Goal: Task Accomplishment & Management: Complete application form

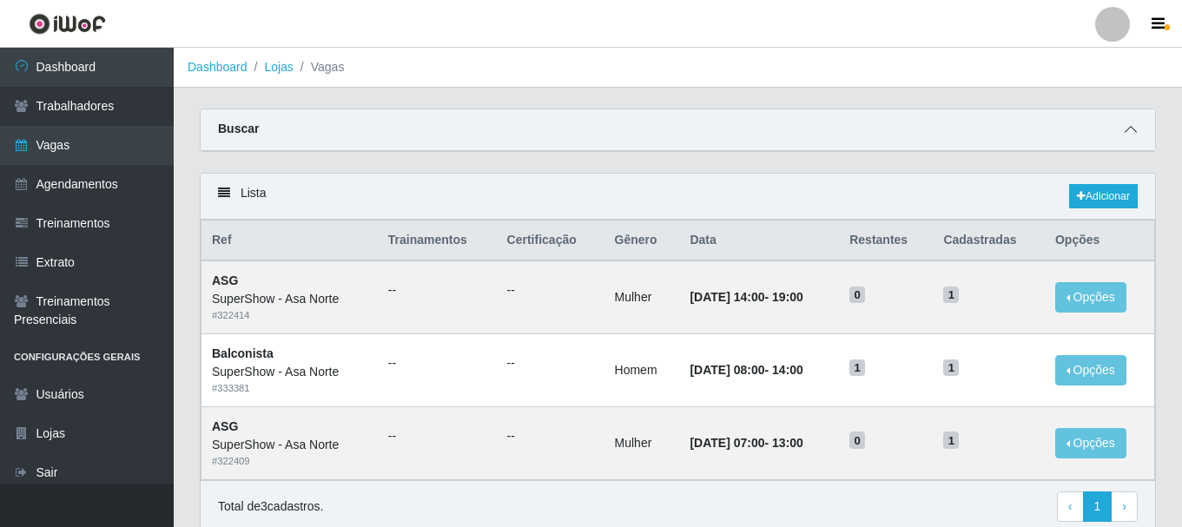
click at [1130, 135] on icon at bounding box center [1130, 129] width 12 height 12
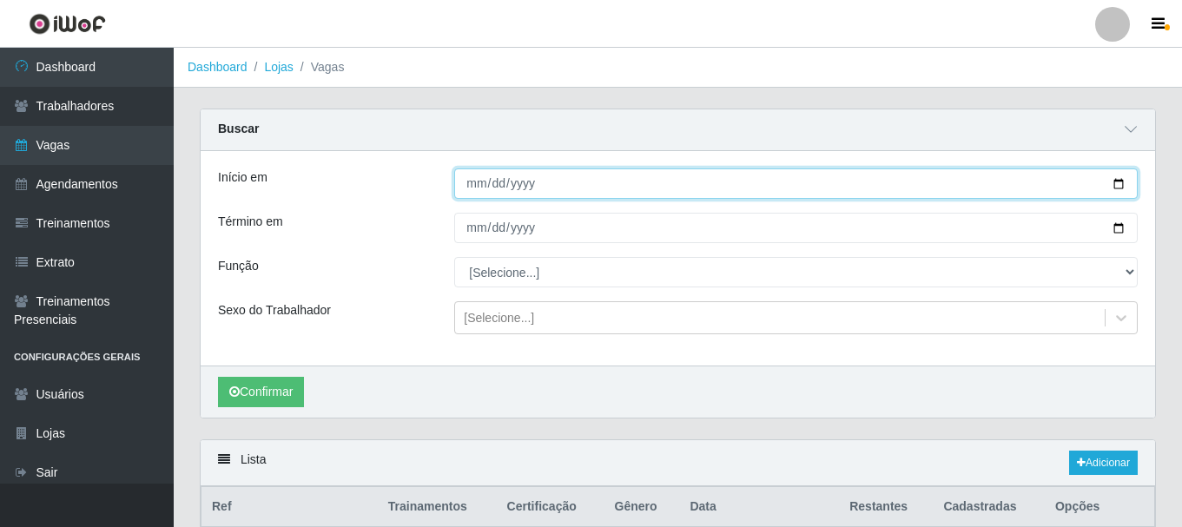
click at [1117, 182] on input "[DATE]" at bounding box center [795, 183] width 683 height 30
type input "[DATE]"
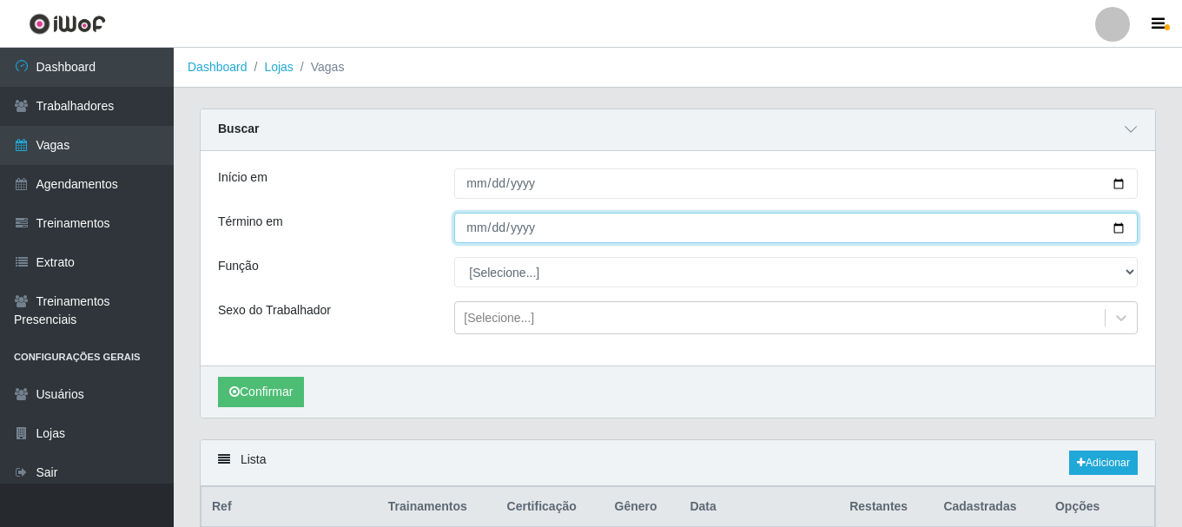
click at [1117, 223] on input "[DATE]" at bounding box center [795, 228] width 683 height 30
type input "[DATE]"
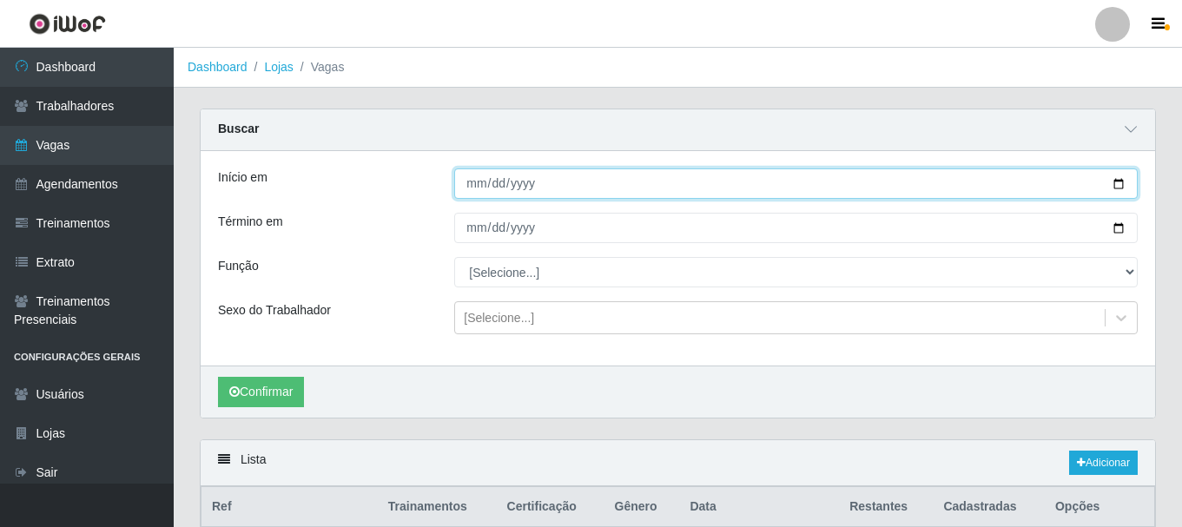
click at [1117, 182] on input "[DATE]" at bounding box center [795, 183] width 683 height 30
type input "[DATE]"
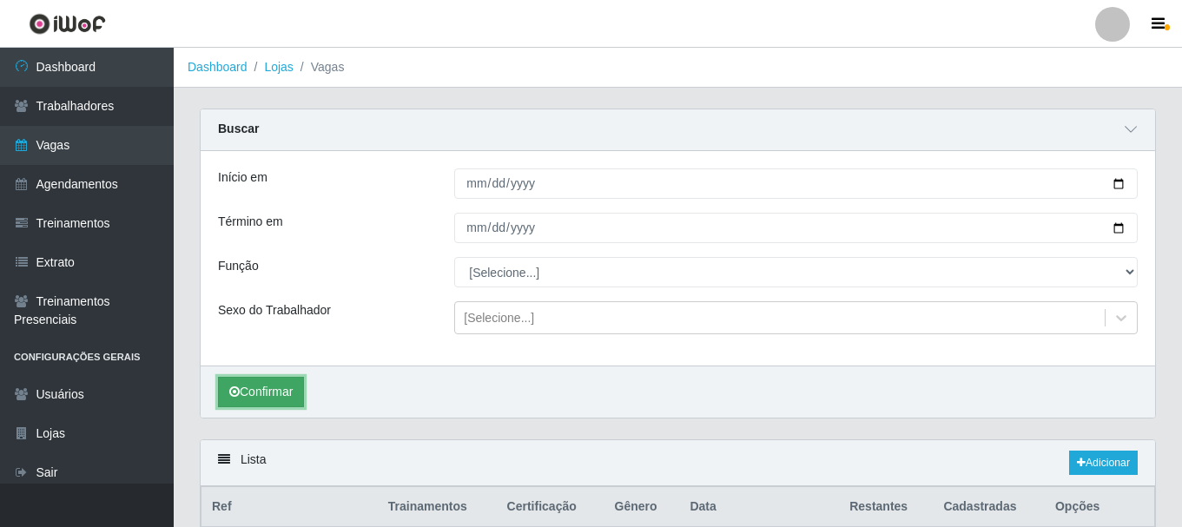
click at [267, 394] on button "Confirmar" at bounding box center [261, 392] width 86 height 30
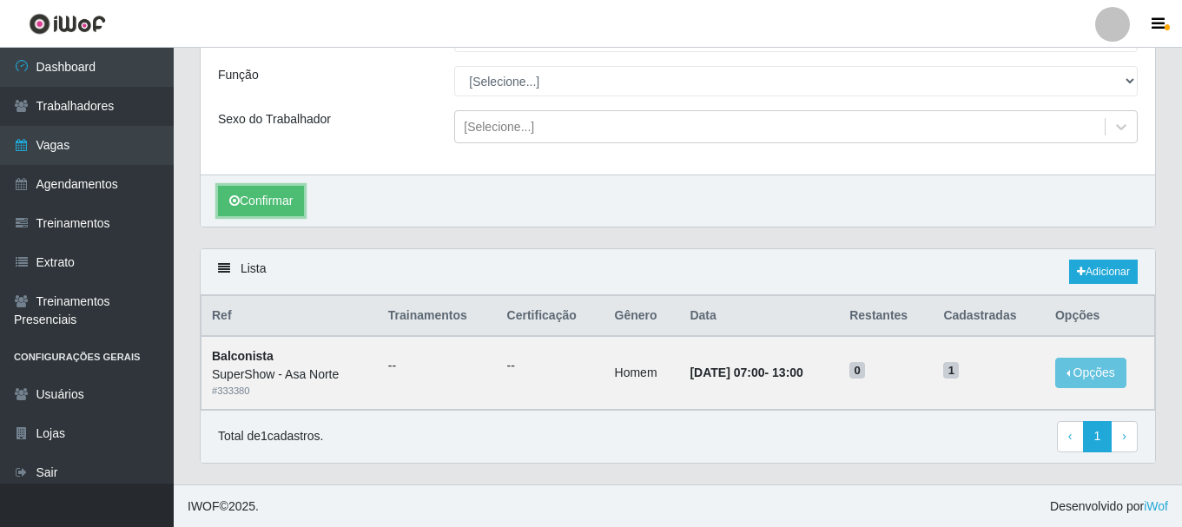
scroll to position [193, 0]
click at [1108, 269] on link "Adicionar" at bounding box center [1103, 271] width 69 height 24
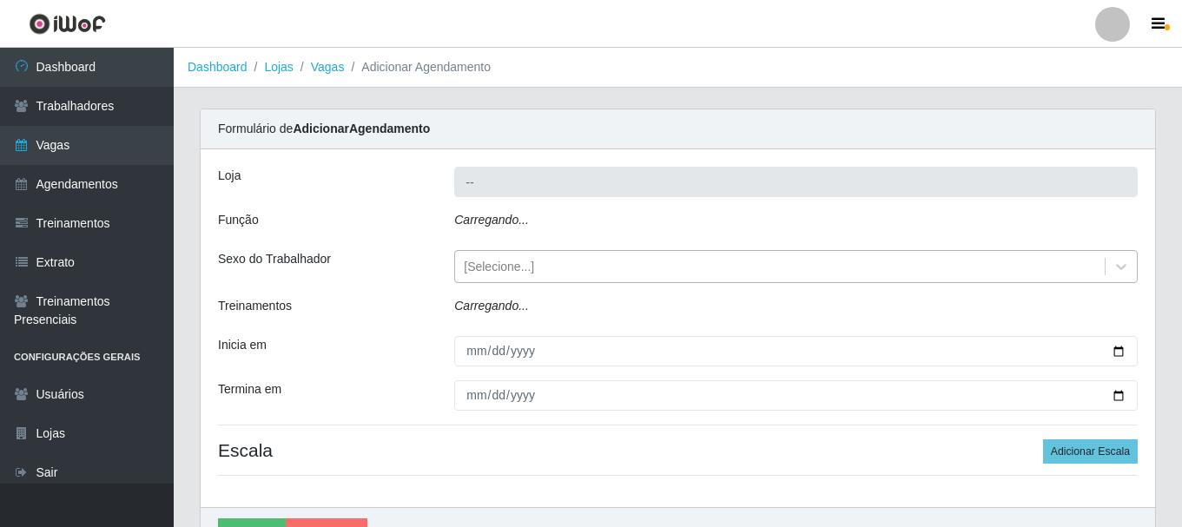
type input "SuperShow - Asa Norte"
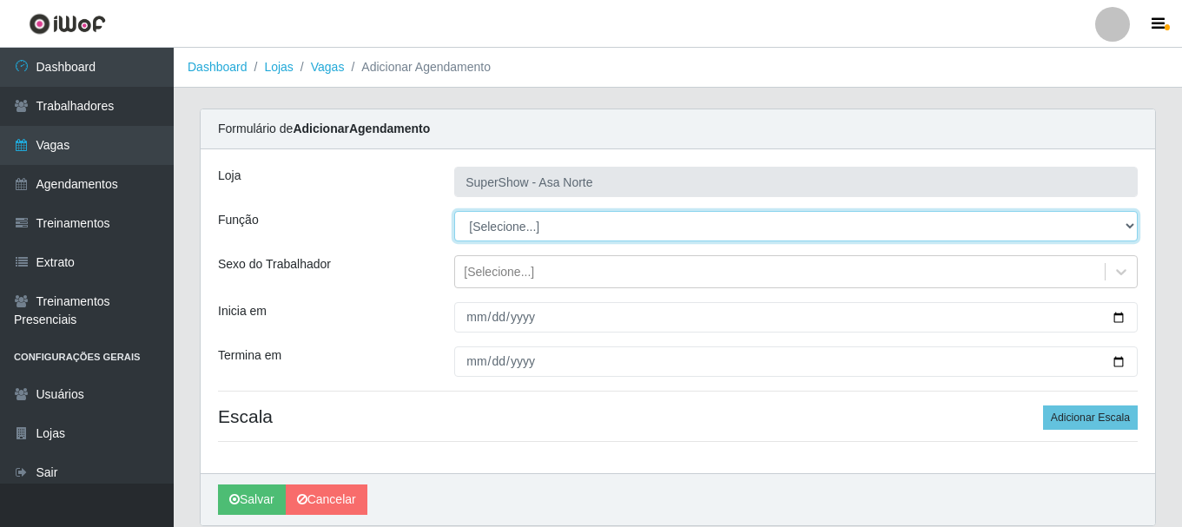
click at [586, 221] on select "[Selecione...] ASG ASG + ASG ++ Auxiliar de Depósito Auxiliar de Depósito + Aux…" at bounding box center [795, 226] width 683 height 30
select select "1"
click at [454, 211] on select "[Selecione...] ASG ASG + ASG ++ Auxiliar de Depósito Auxiliar de Depósito + Aux…" at bounding box center [795, 226] width 683 height 30
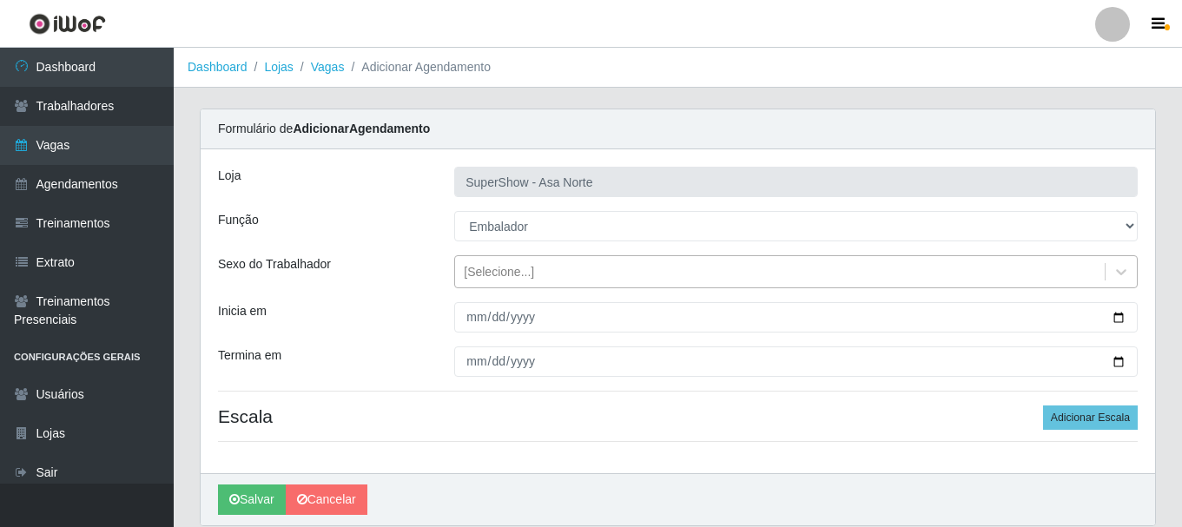
click at [560, 274] on div "[Selecione...]" at bounding box center [779, 272] width 649 height 29
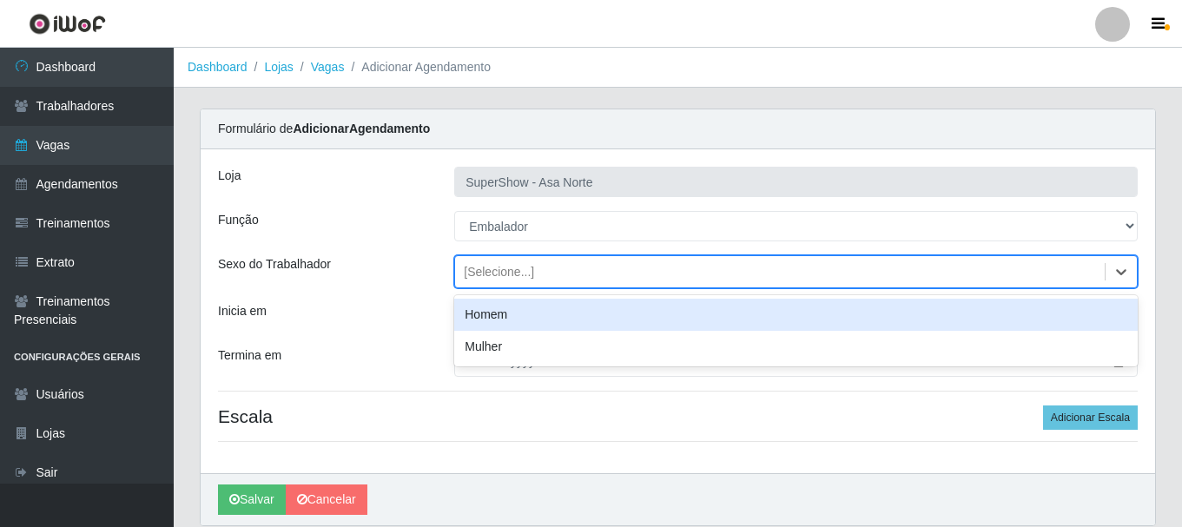
click at [513, 316] on div "Homem" at bounding box center [795, 315] width 683 height 32
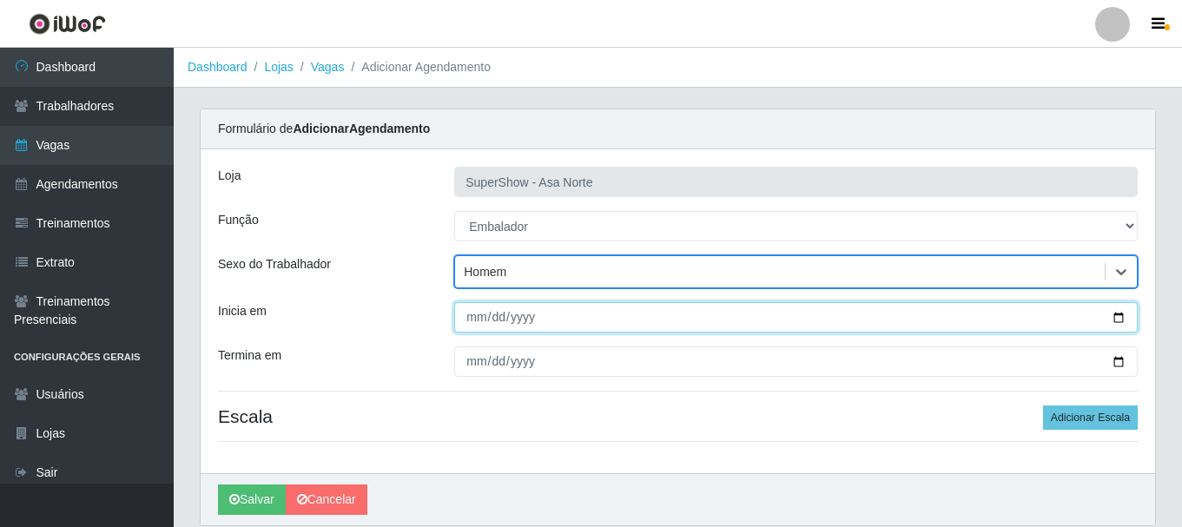
click at [478, 322] on input "Inicia em" at bounding box center [795, 317] width 683 height 30
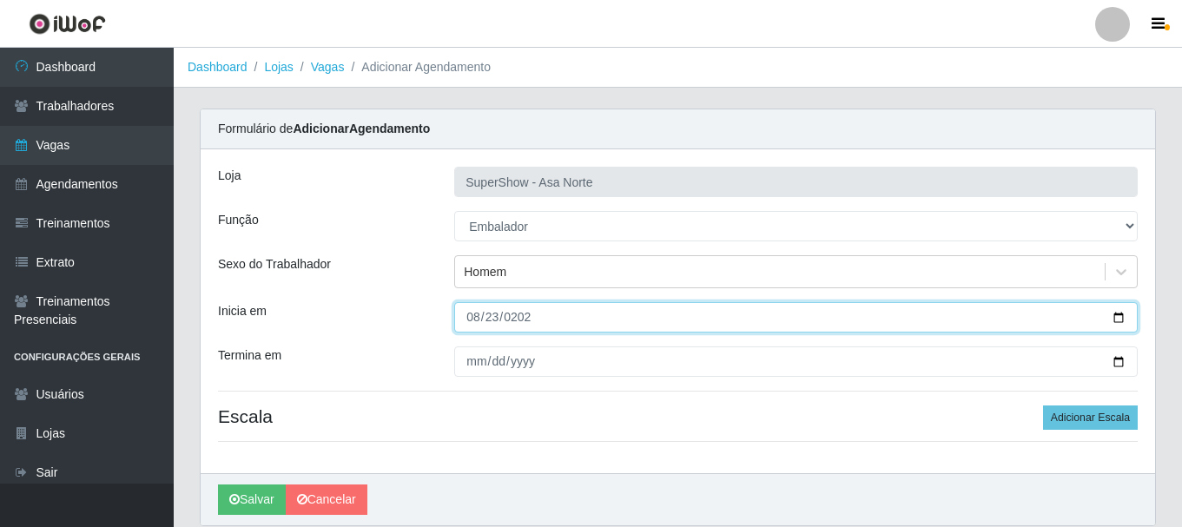
type input "[DATE]"
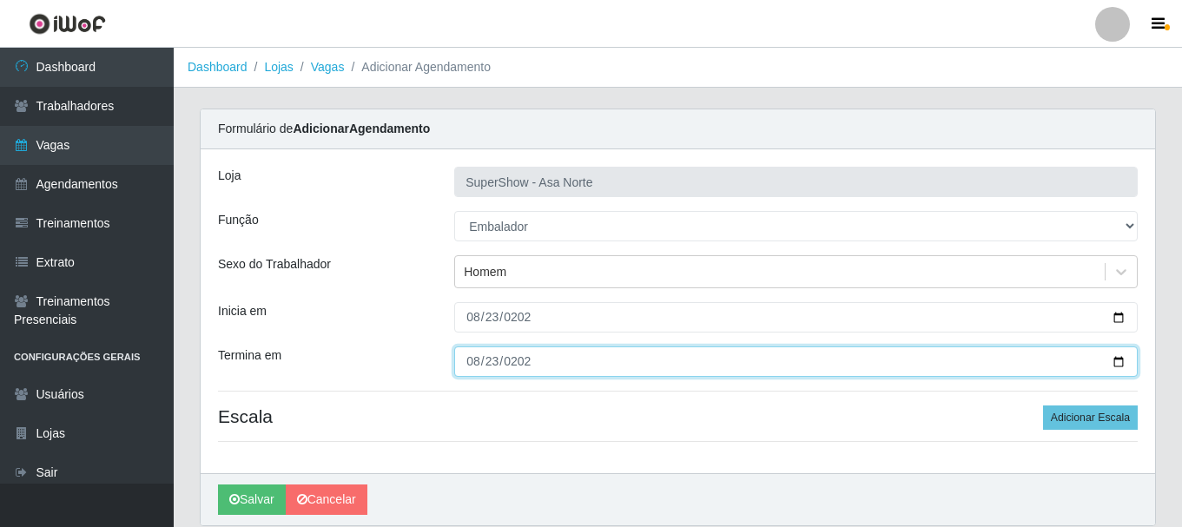
type input "[DATE]"
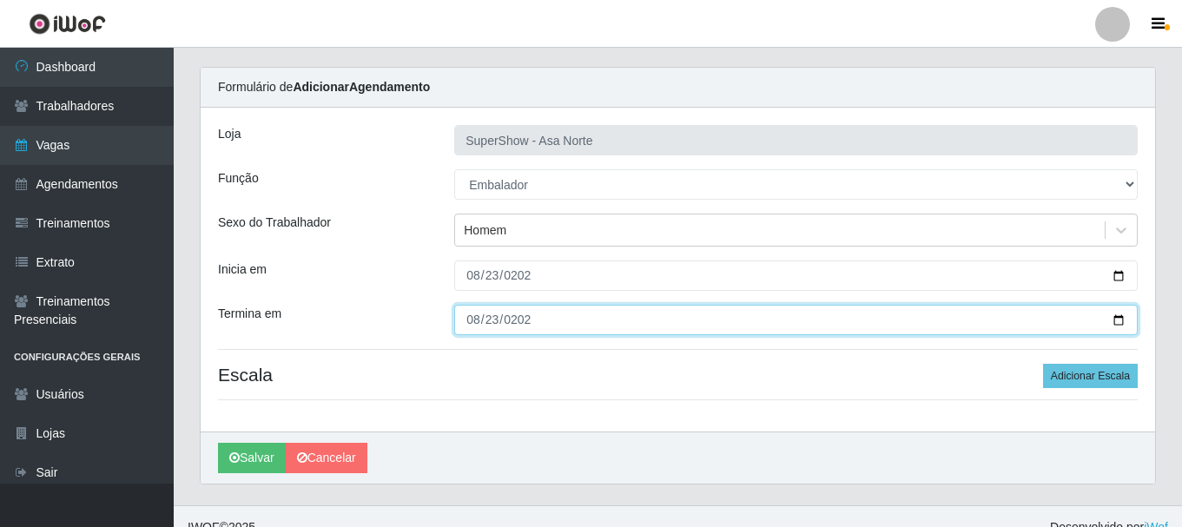
scroll to position [63, 0]
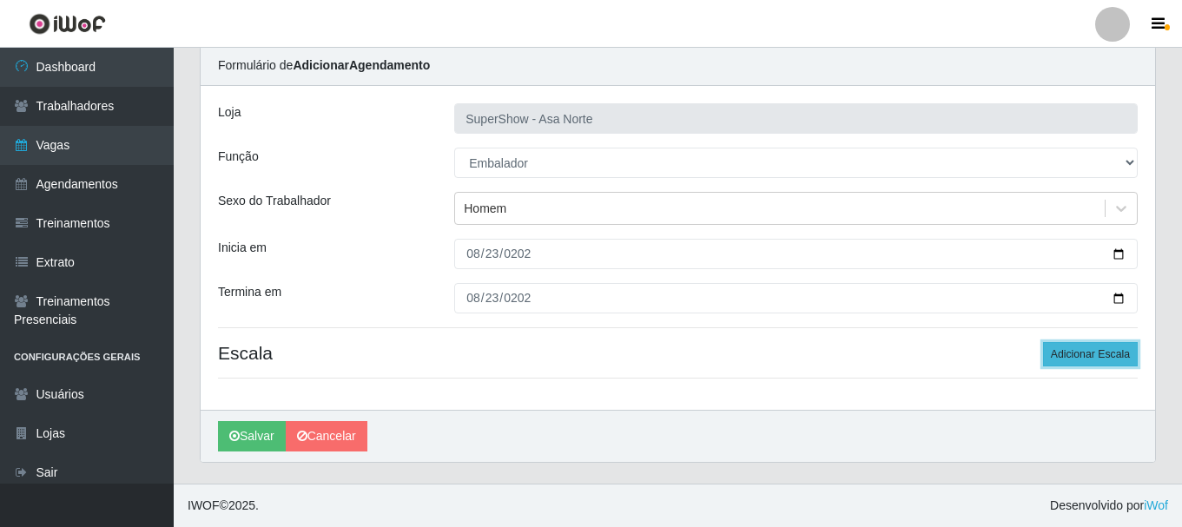
click at [1083, 355] on button "Adicionar Escala" at bounding box center [1090, 354] width 95 height 24
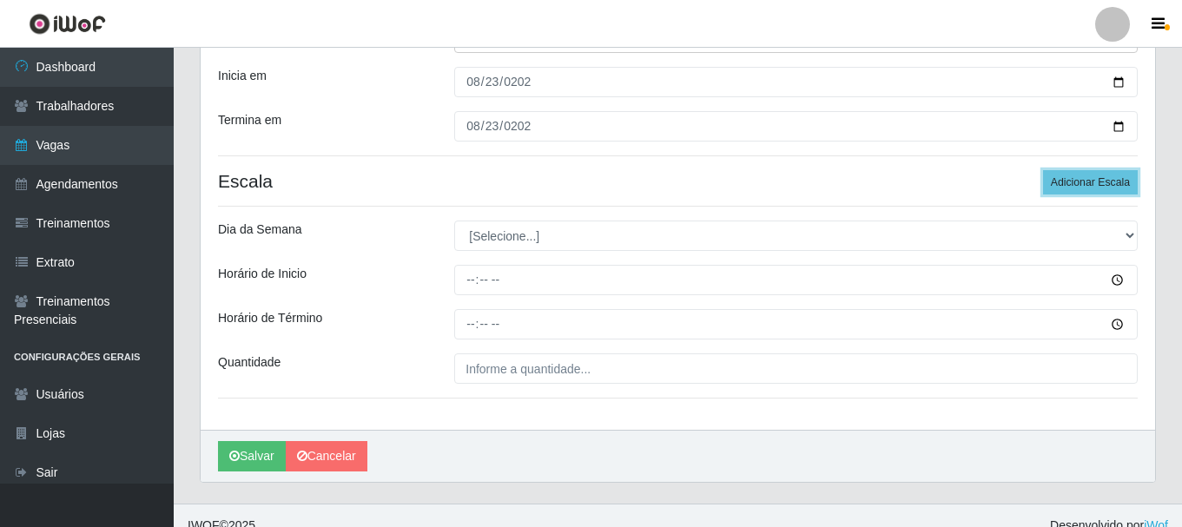
scroll to position [237, 0]
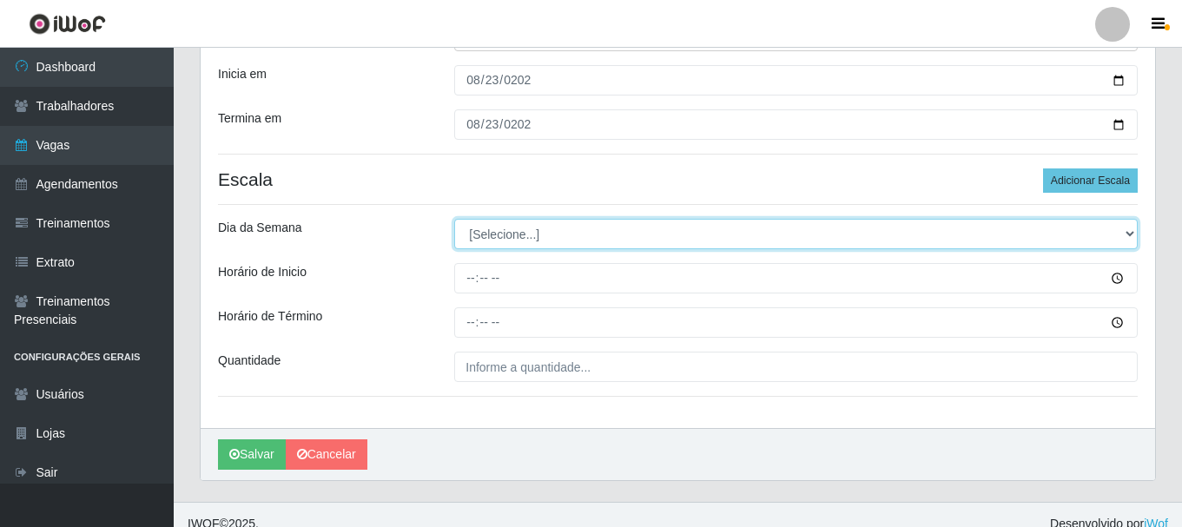
click at [624, 232] on select "[Selecione...] Segunda Terça Quarta Quinta Sexta Sábado Domingo" at bounding box center [795, 234] width 683 height 30
select select "6"
click at [454, 219] on select "[Selecione...] Segunda Terça Quarta Quinta Sexta Sábado Domingo" at bounding box center [795, 234] width 683 height 30
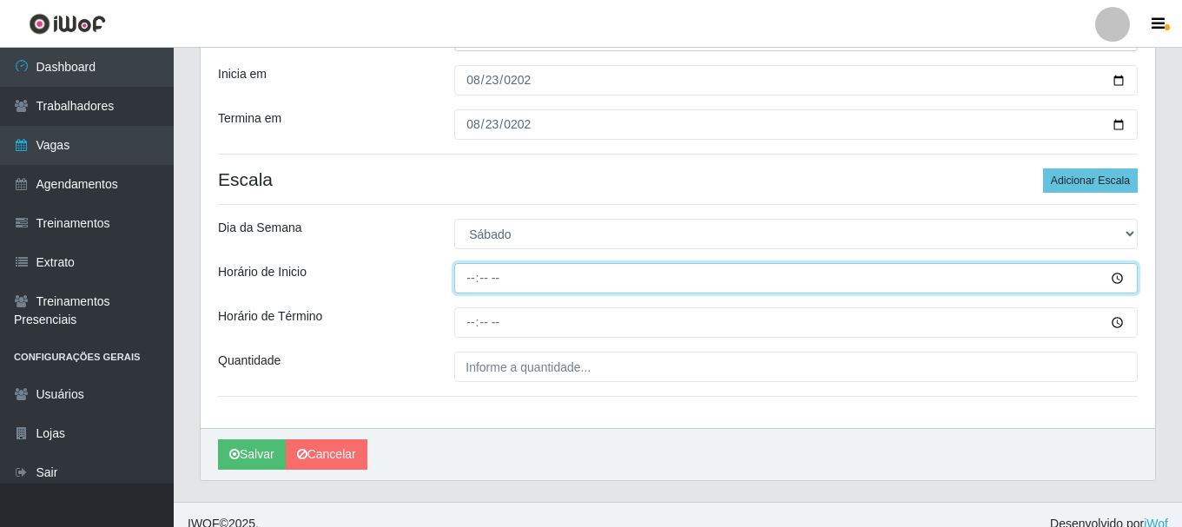
click at [468, 286] on input "Horário de Inicio" at bounding box center [795, 278] width 683 height 30
type input "08:00"
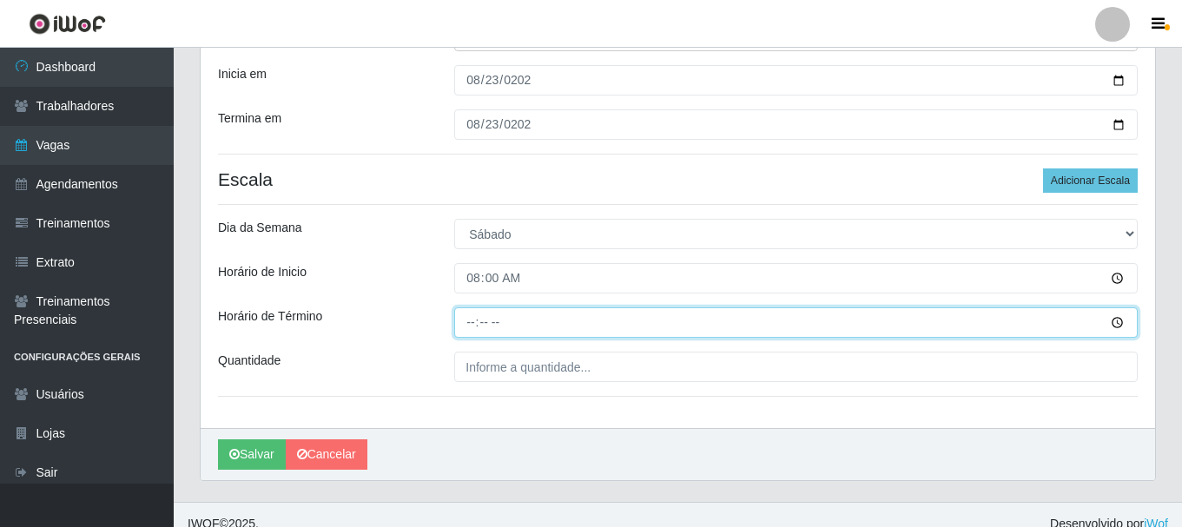
type input "14:00"
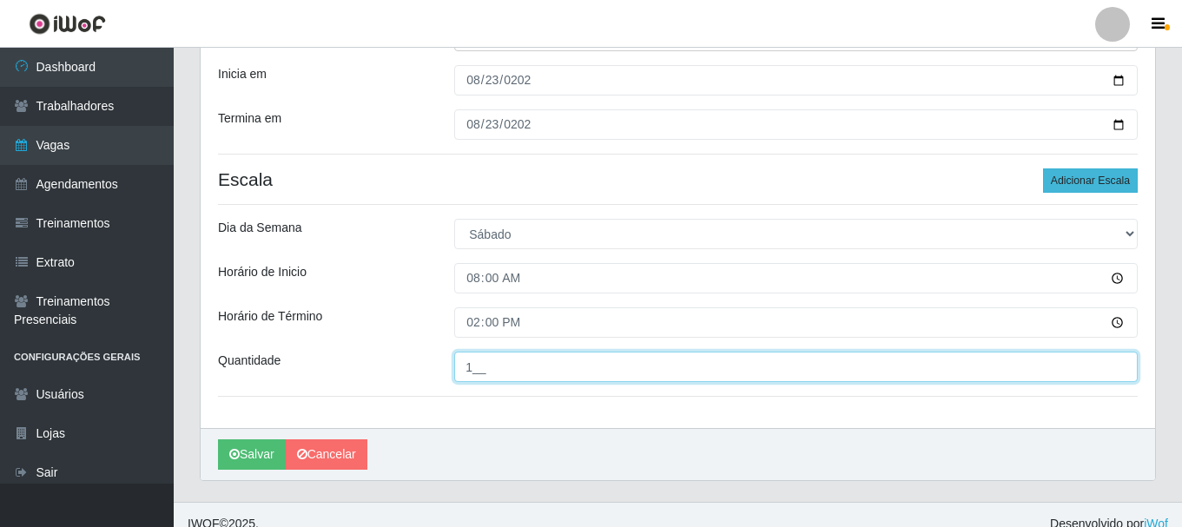
type input "1__"
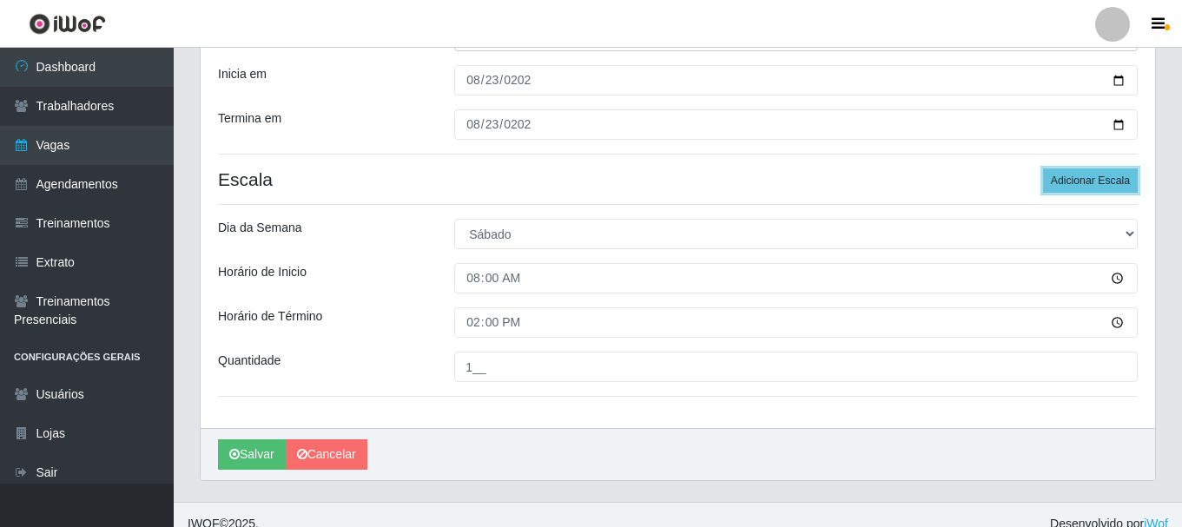
drag, startPoint x: 1072, startPoint y: 174, endPoint x: 1000, endPoint y: 179, distance: 72.3
click at [1071, 173] on button "Adicionar Escala" at bounding box center [1090, 180] width 95 height 24
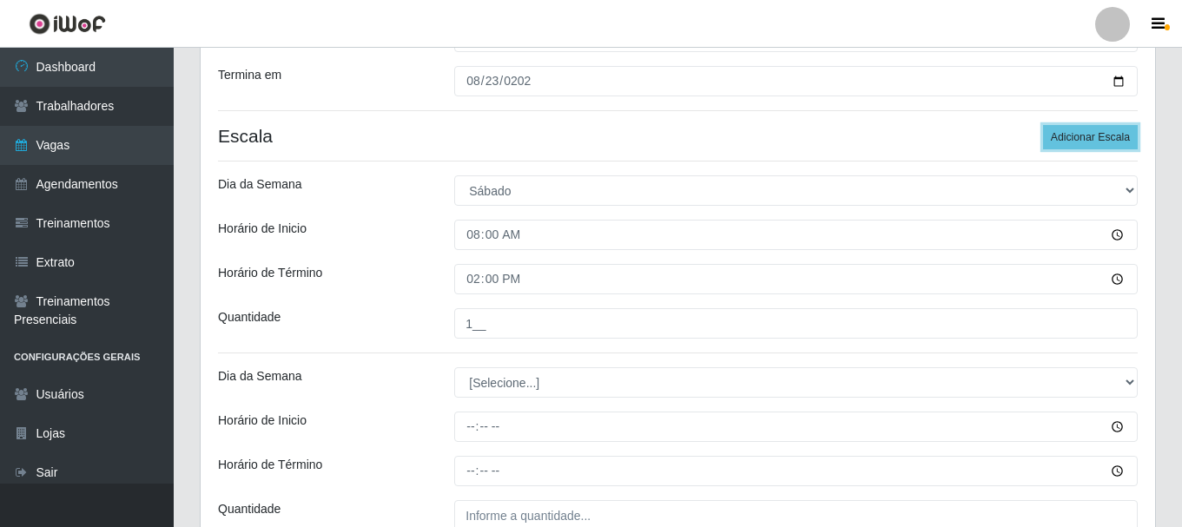
scroll to position [324, 0]
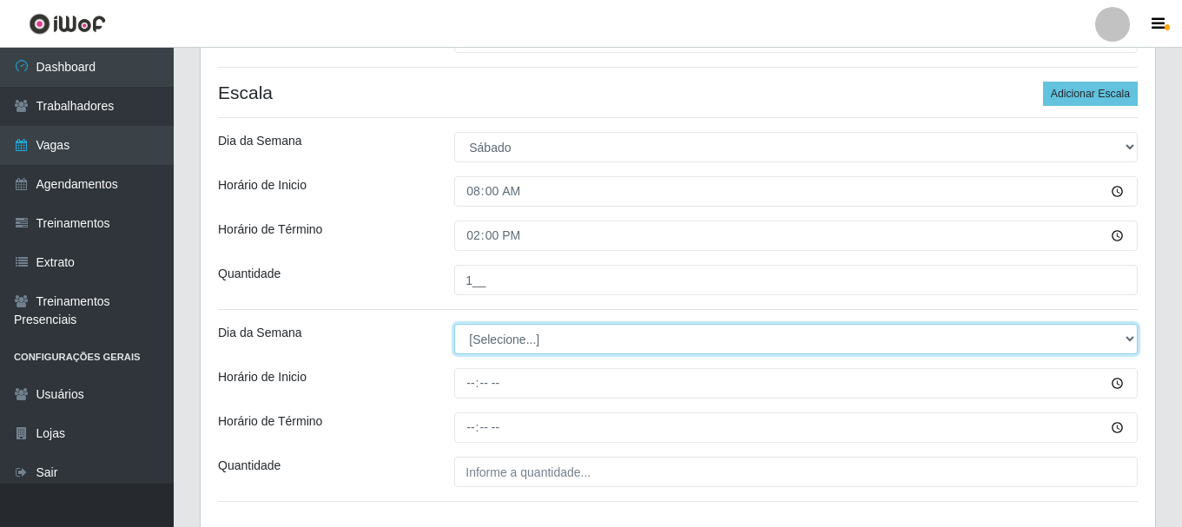
click at [505, 346] on select "[Selecione...] Segunda Terça Quarta Quinta Sexta Sábado Domingo" at bounding box center [795, 339] width 683 height 30
select select "6"
click at [454, 324] on select "[Selecione...] Segunda Terça Quarta Quinta Sexta Sábado Domingo" at bounding box center [795, 339] width 683 height 30
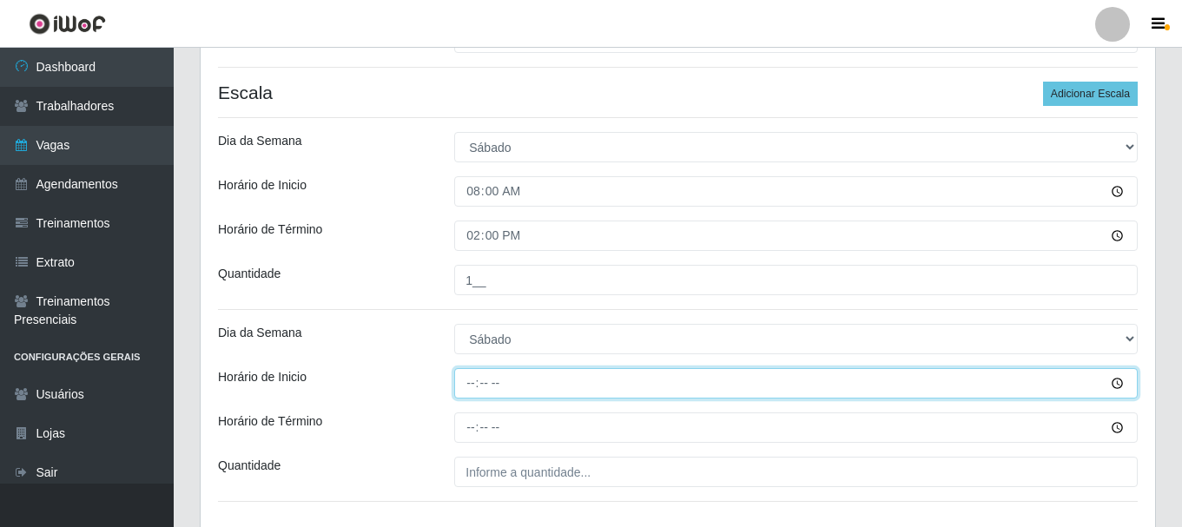
click at [477, 387] on input "Horário de Inicio" at bounding box center [795, 383] width 683 height 30
type input "09:00"
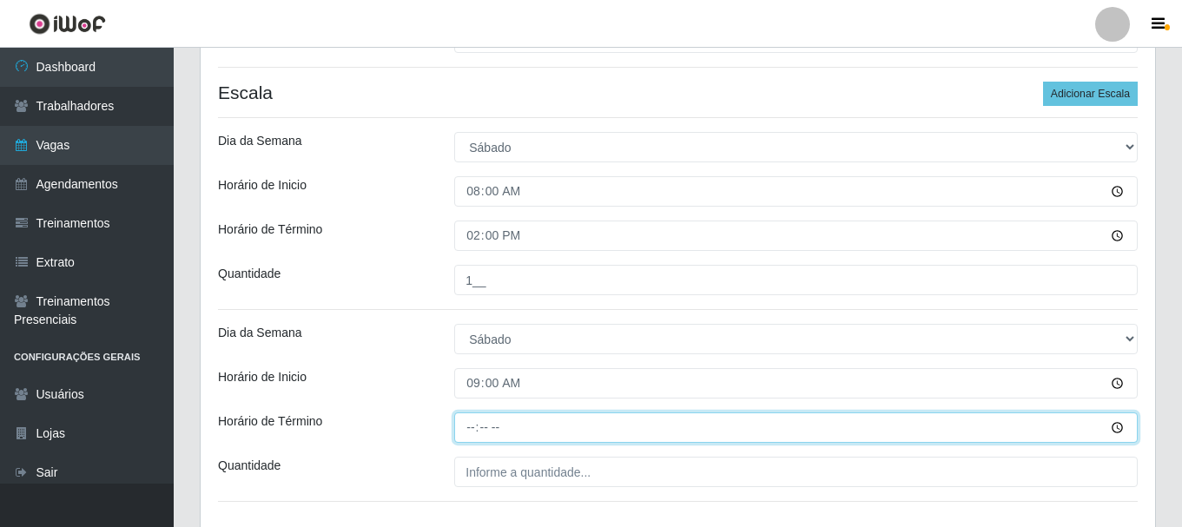
type input "15:00"
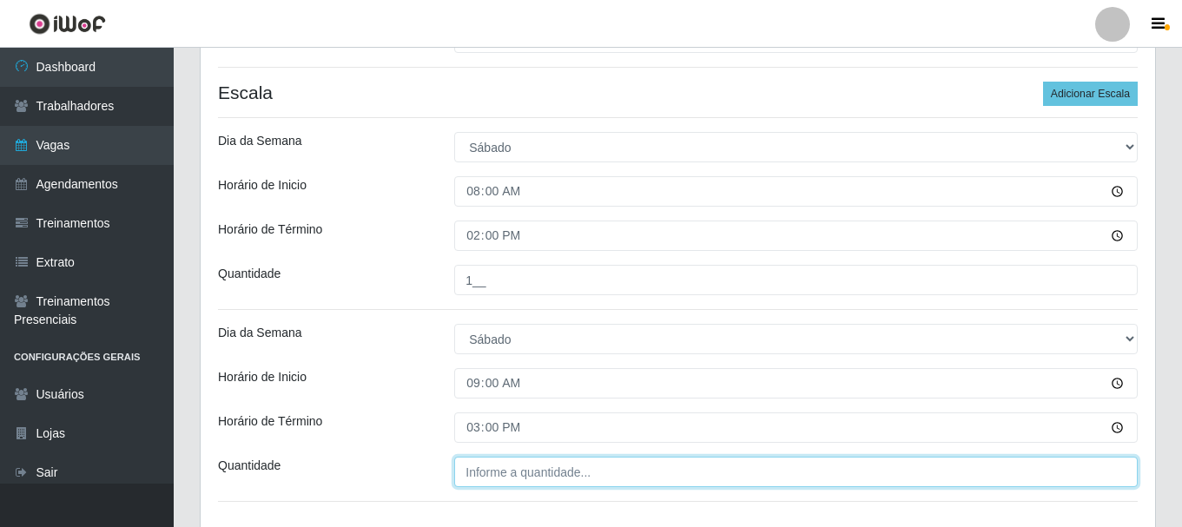
type input "___"
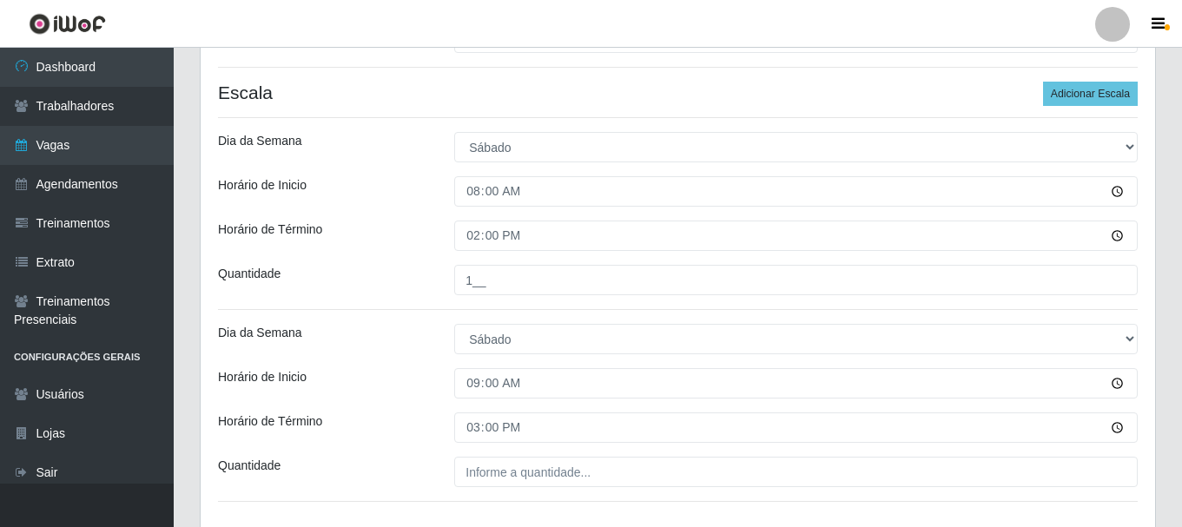
scroll to position [447, 0]
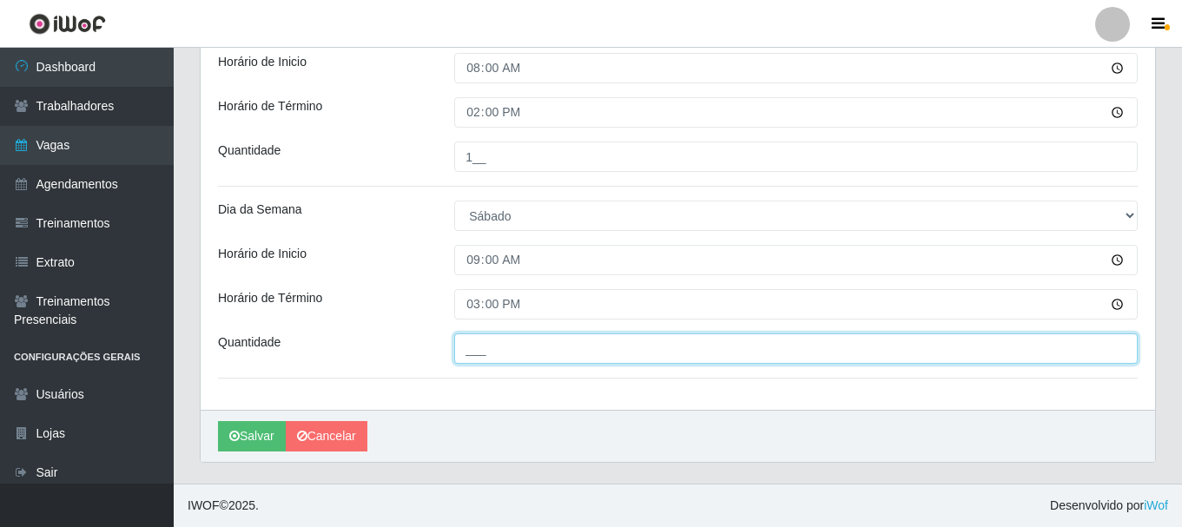
click at [518, 354] on input "___" at bounding box center [795, 348] width 683 height 30
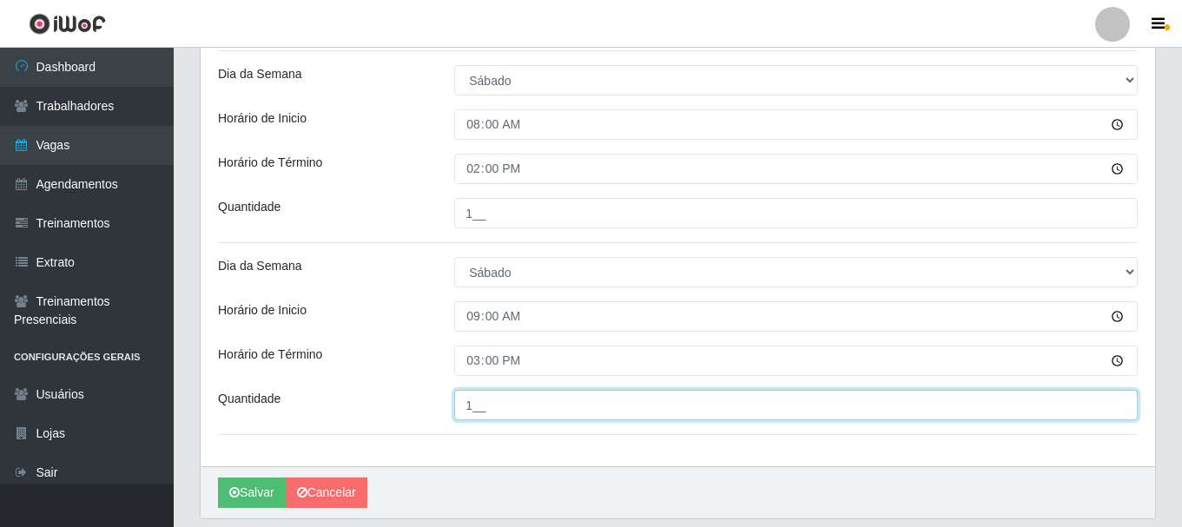
scroll to position [360, 0]
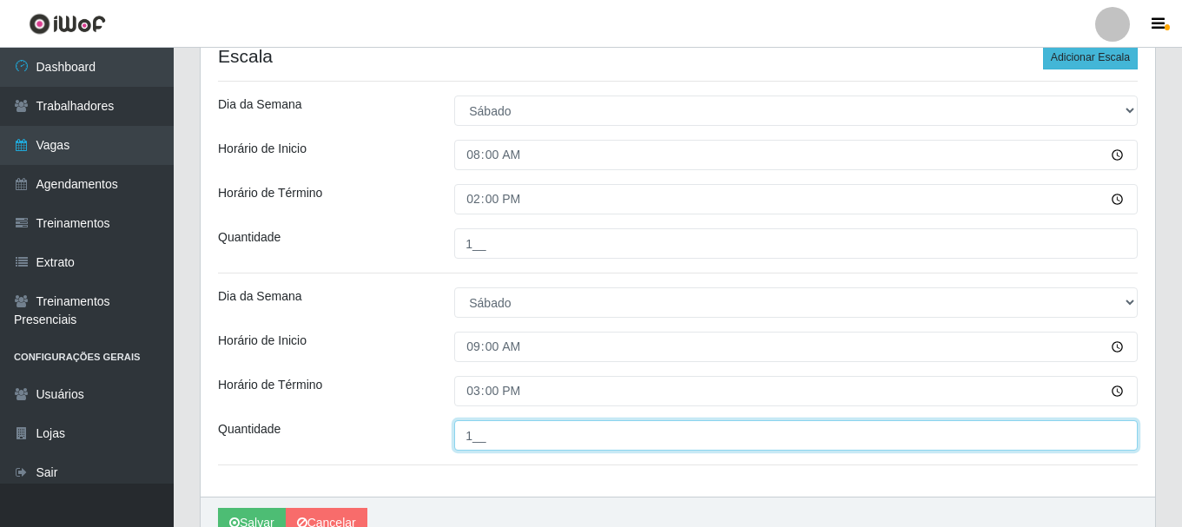
type input "1__"
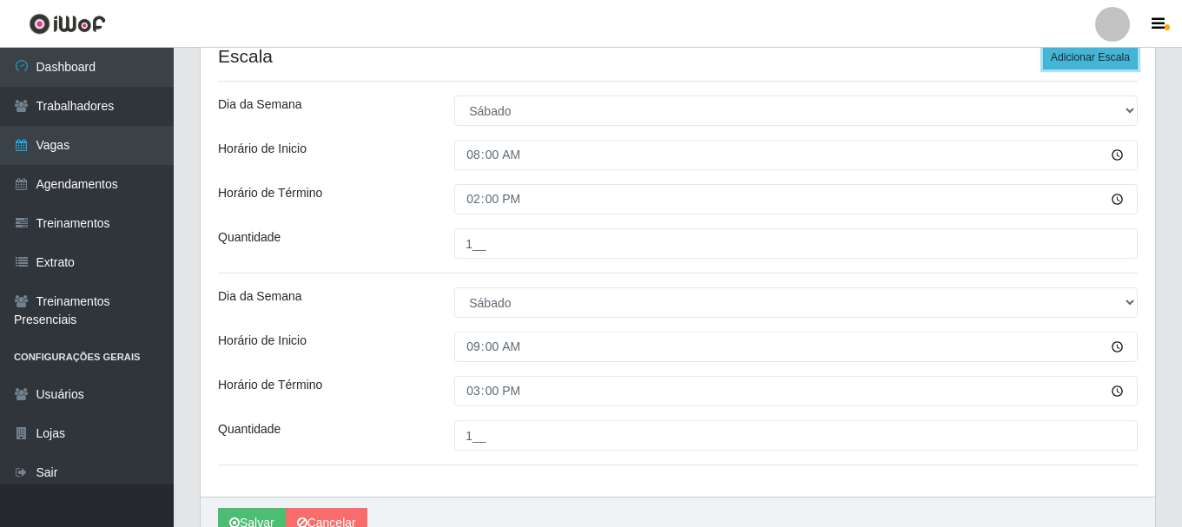
click at [1097, 60] on button "Adicionar Escala" at bounding box center [1090, 57] width 95 height 24
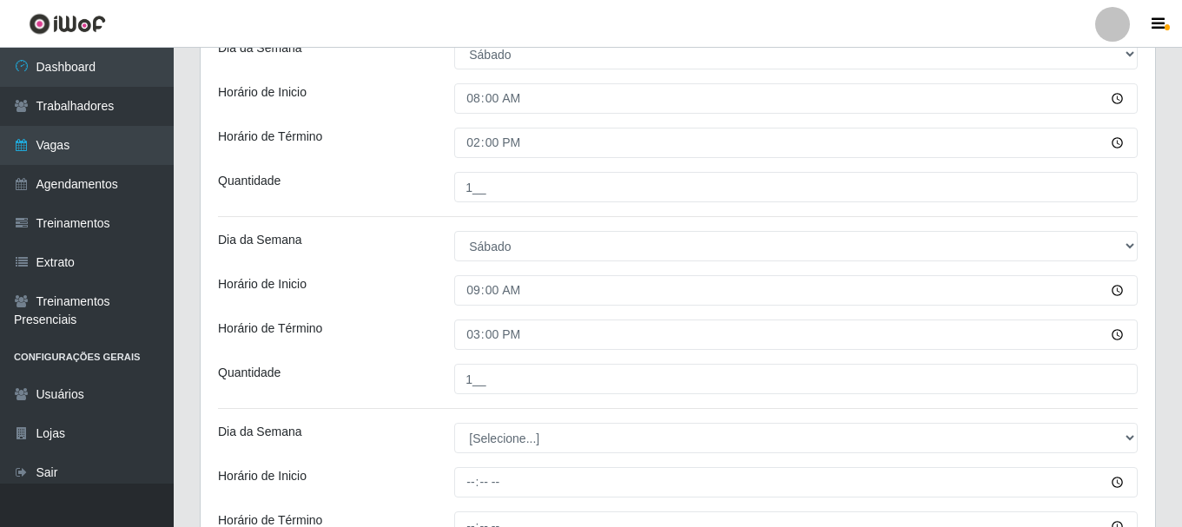
scroll to position [447, 0]
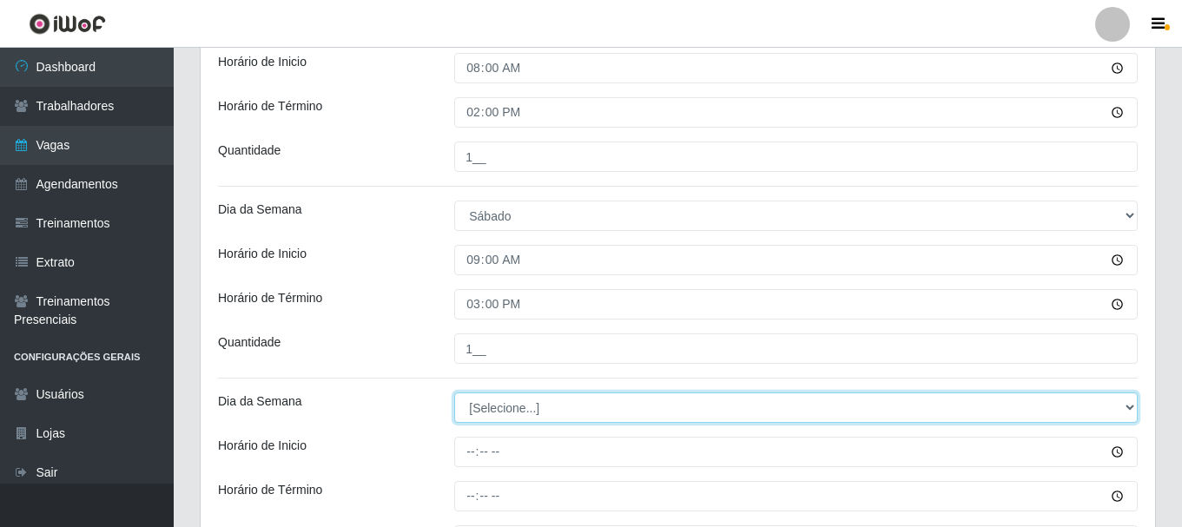
click at [520, 412] on select "[Selecione...] Segunda Terça Quarta Quinta Sexta Sábado Domingo" at bounding box center [795, 407] width 683 height 30
select select "6"
click at [454, 392] on select "[Selecione...] Segunda Terça Quarta Quinta Sexta Sábado Domingo" at bounding box center [795, 407] width 683 height 30
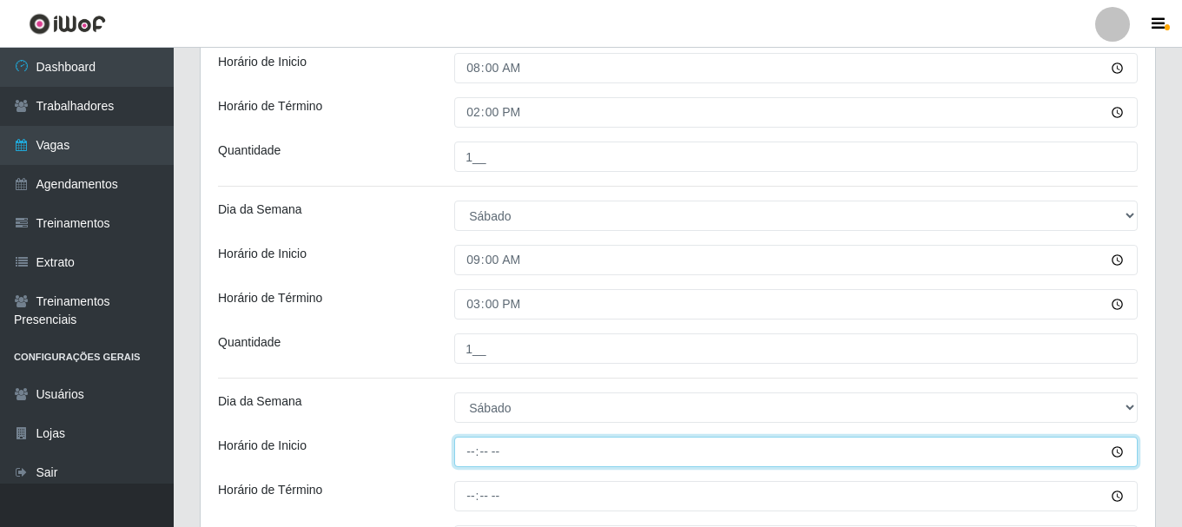
click at [472, 458] on input "Horário de Inicio" at bounding box center [795, 452] width 683 height 30
type input "12:00"
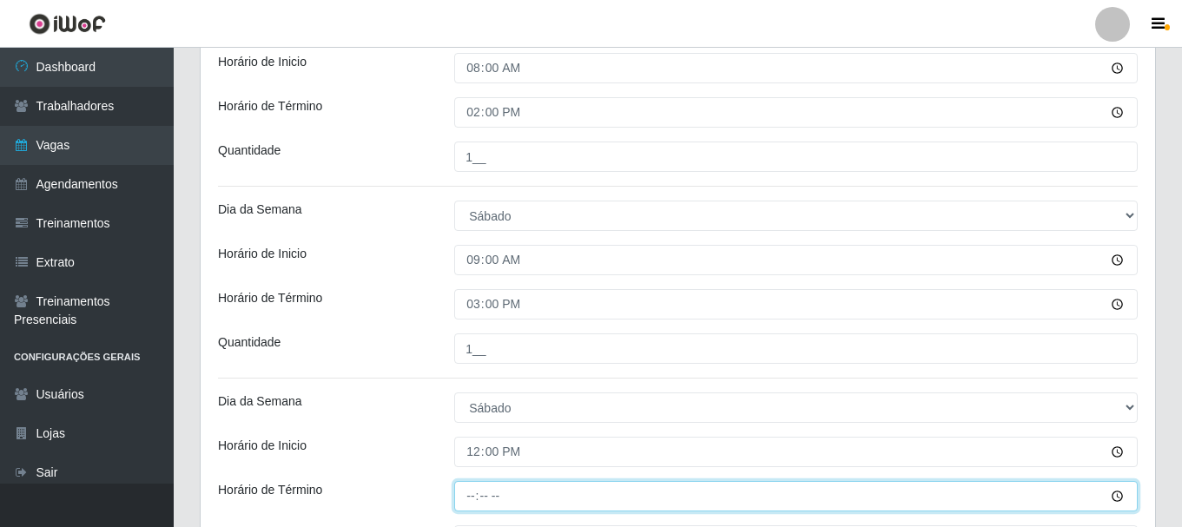
type input "17:00"
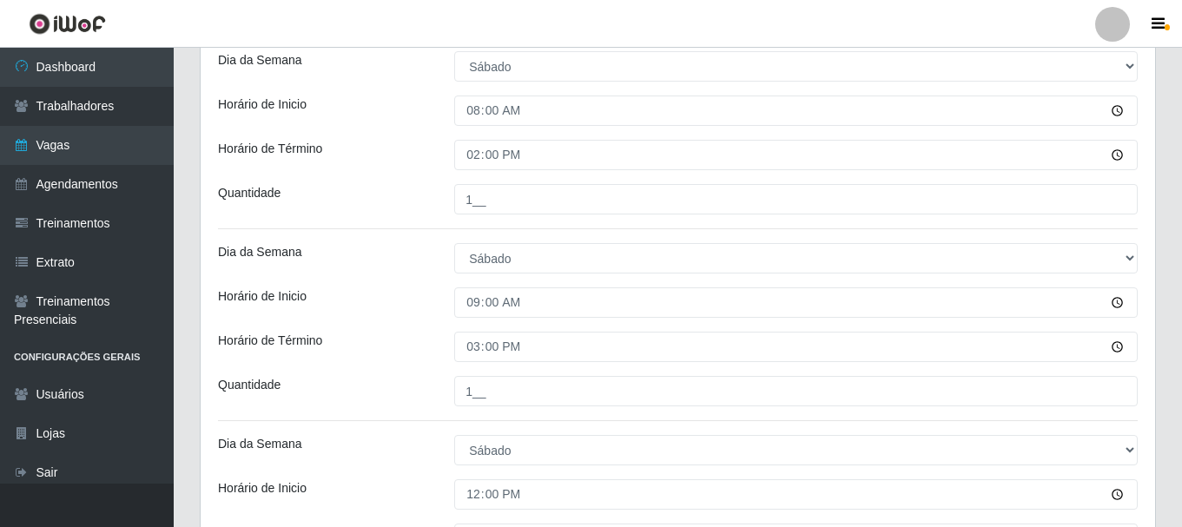
scroll to position [302, 0]
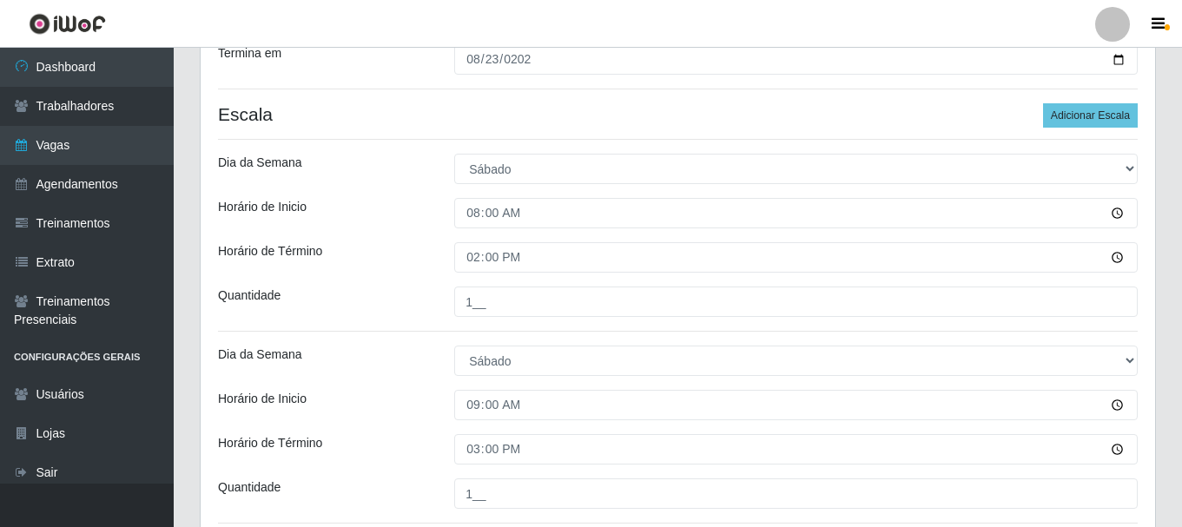
type input "1__"
click at [1071, 102] on div "Loja SuperShow - Asa Norte Função [Selecione...] ASG ASG + ASG ++ Auxiliar de D…" at bounding box center [678, 297] width 954 height 900
click at [1073, 109] on button "Adicionar Escala" at bounding box center [1090, 115] width 95 height 24
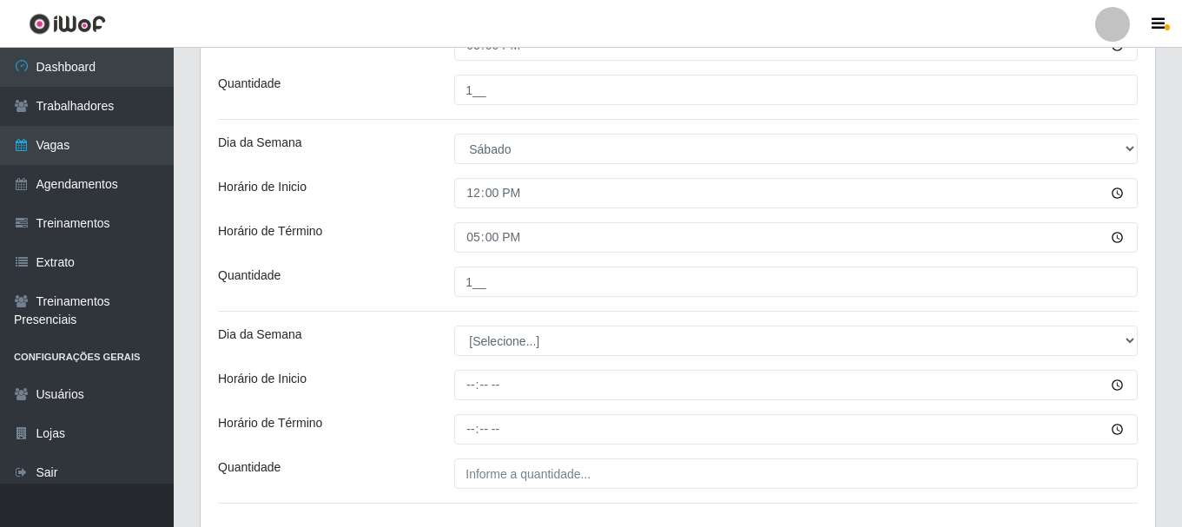
scroll to position [736, 0]
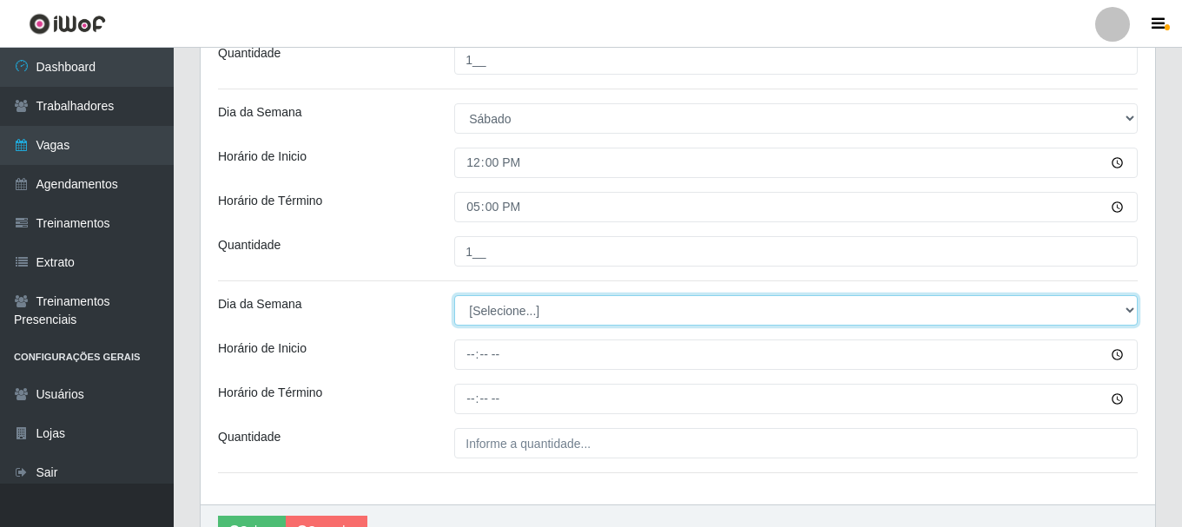
click at [524, 316] on select "[Selecione...] Segunda Terça Quarta Quinta Sexta Sábado Domingo" at bounding box center [795, 310] width 683 height 30
select select "6"
click at [454, 295] on select "[Selecione...] Segunda Terça Quarta Quinta Sexta Sábado Domingo" at bounding box center [795, 310] width 683 height 30
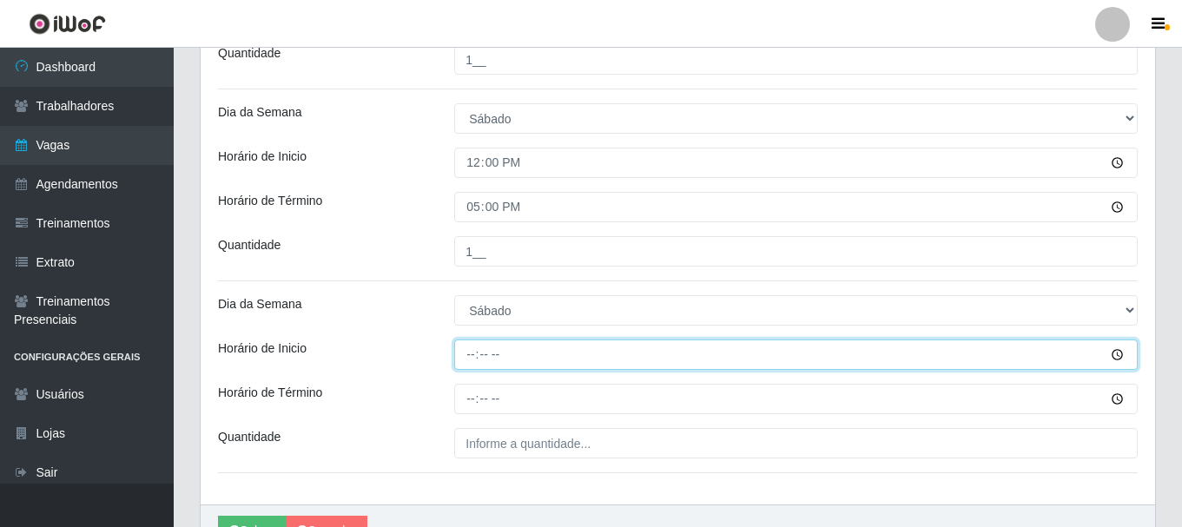
click at [469, 353] on input "Horário de Inicio" at bounding box center [795, 354] width 683 height 30
type input "15:20"
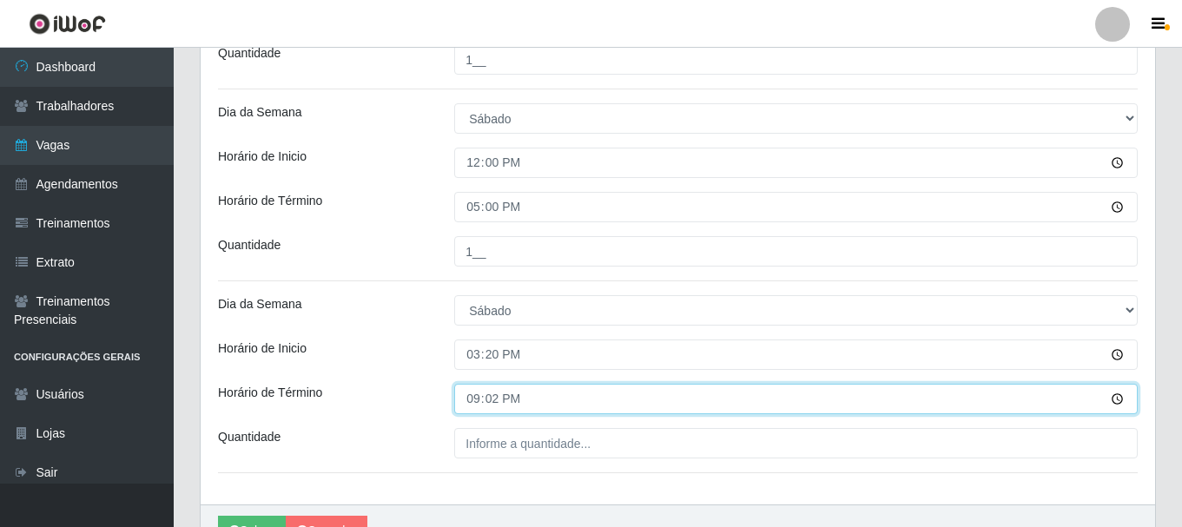
type input "21:20"
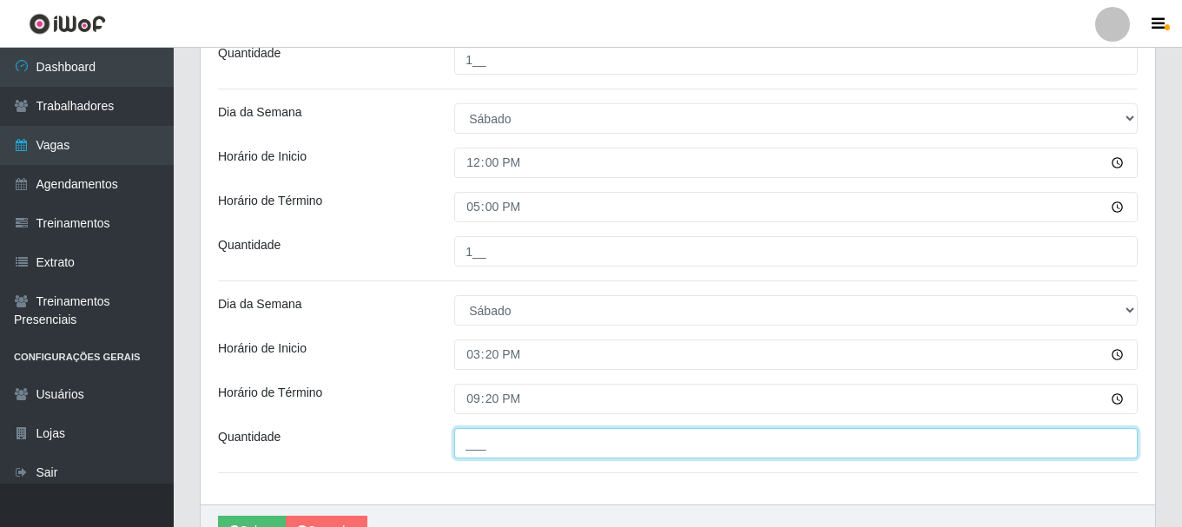
click at [494, 438] on input "___" at bounding box center [795, 443] width 683 height 30
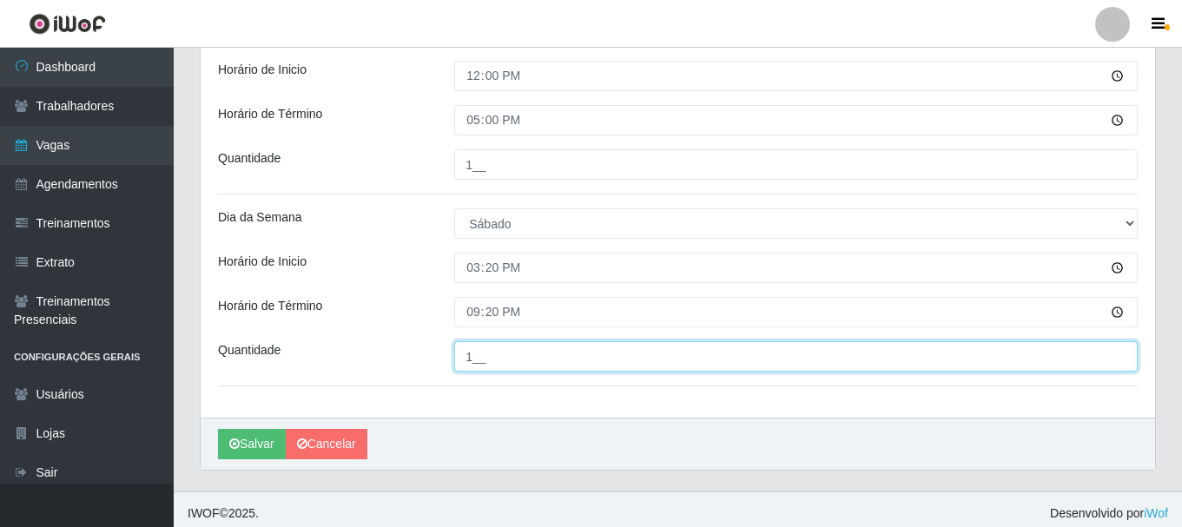
type input "1__"
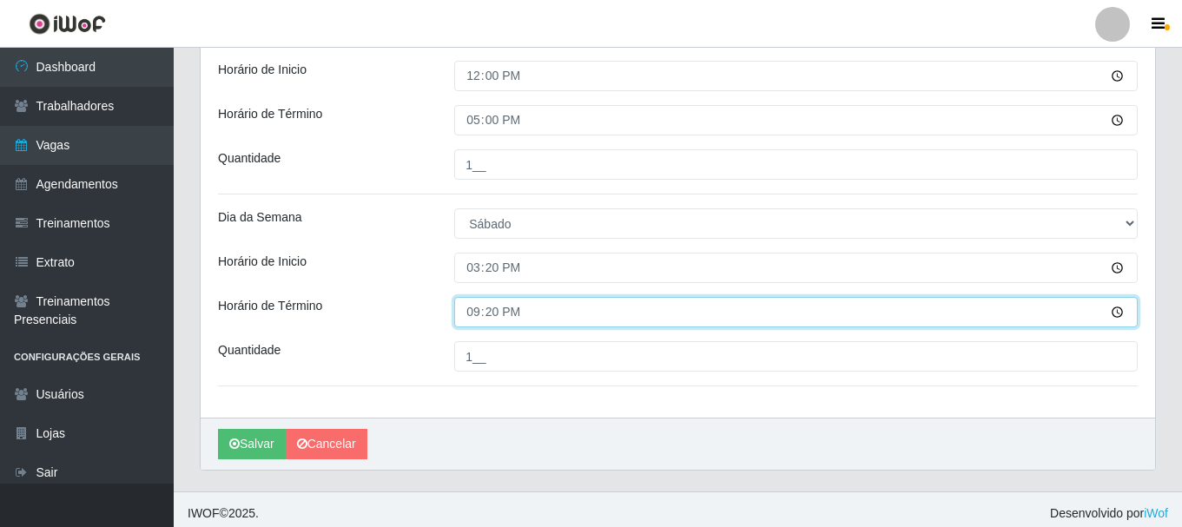
drag, startPoint x: 504, startPoint y: 315, endPoint x: 479, endPoint y: 319, distance: 24.6
click at [479, 319] on input "21:20" at bounding box center [795, 312] width 683 height 30
click at [490, 313] on input "21:20" at bounding box center [795, 312] width 683 height 30
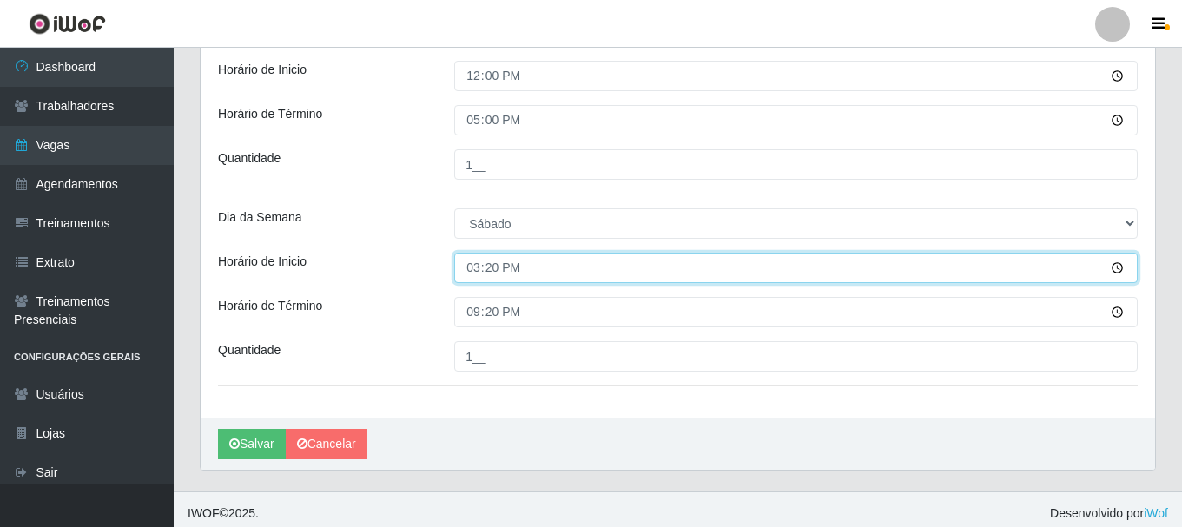
click at [492, 268] on input "15:20" at bounding box center [795, 268] width 683 height 30
click at [471, 270] on input "15:20" at bounding box center [795, 268] width 683 height 30
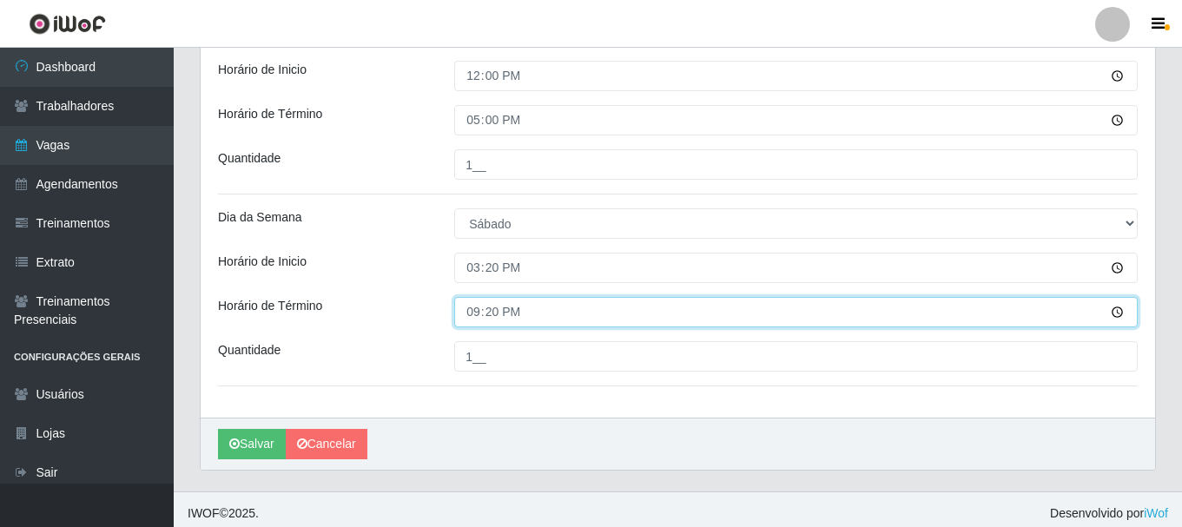
click at [581, 322] on input "21:20" at bounding box center [795, 312] width 683 height 30
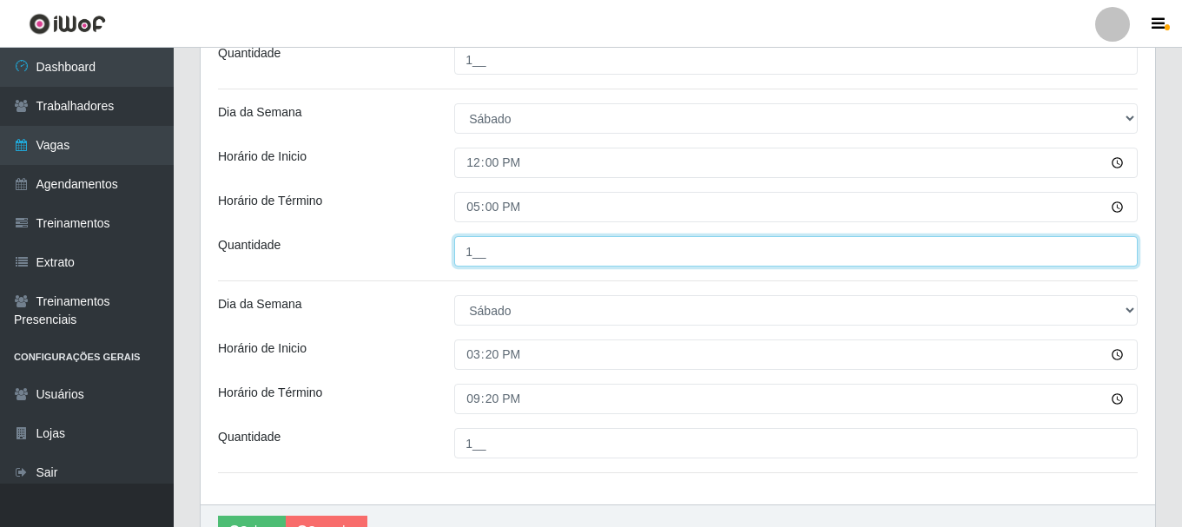
click at [496, 250] on input "1__" at bounding box center [795, 251] width 683 height 30
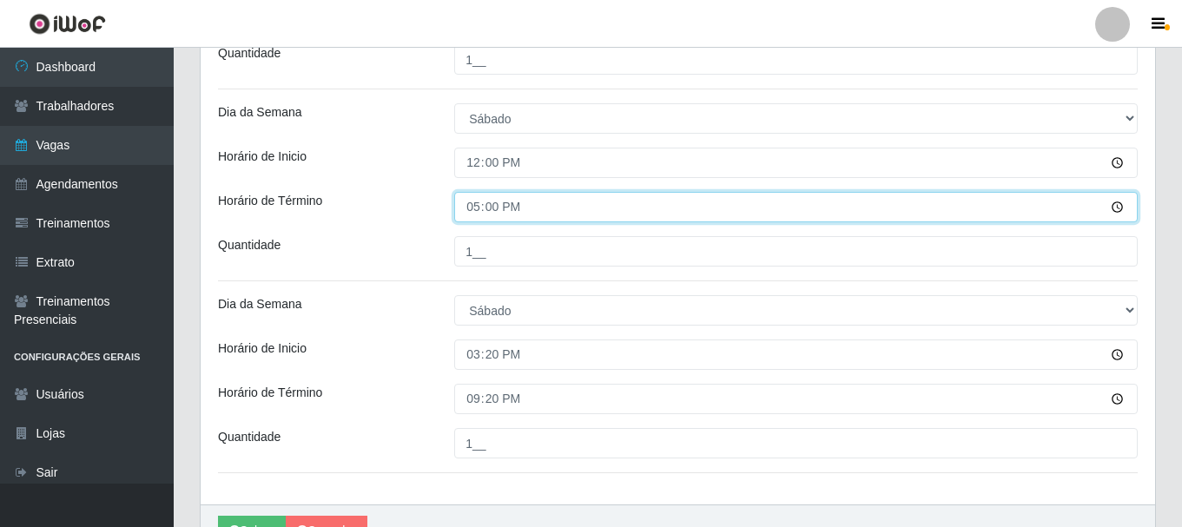
click at [487, 211] on input "17:00" at bounding box center [795, 207] width 683 height 30
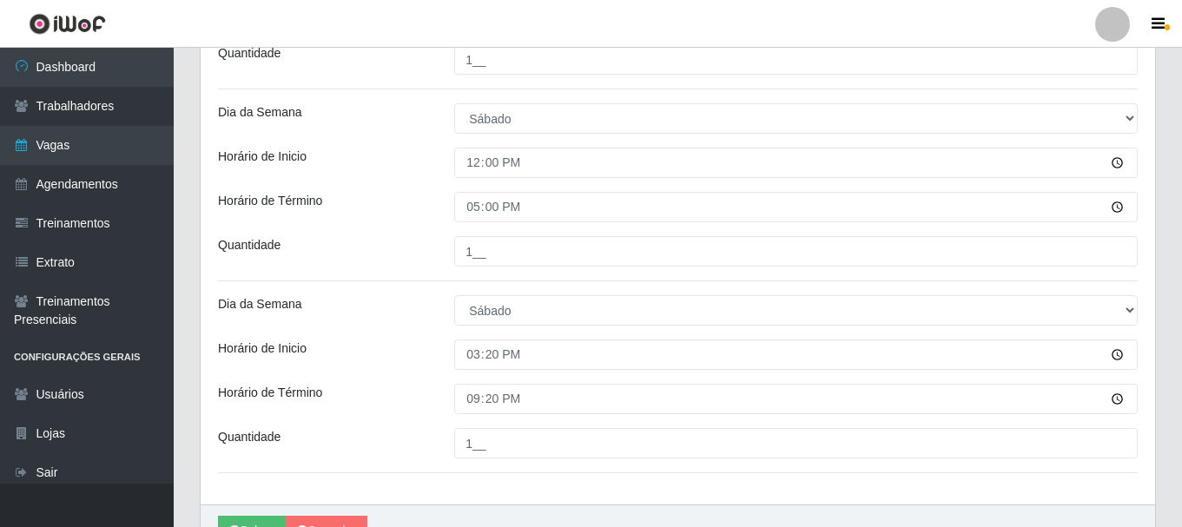
click at [421, 214] on div "Horário de Término" at bounding box center [323, 207] width 236 height 30
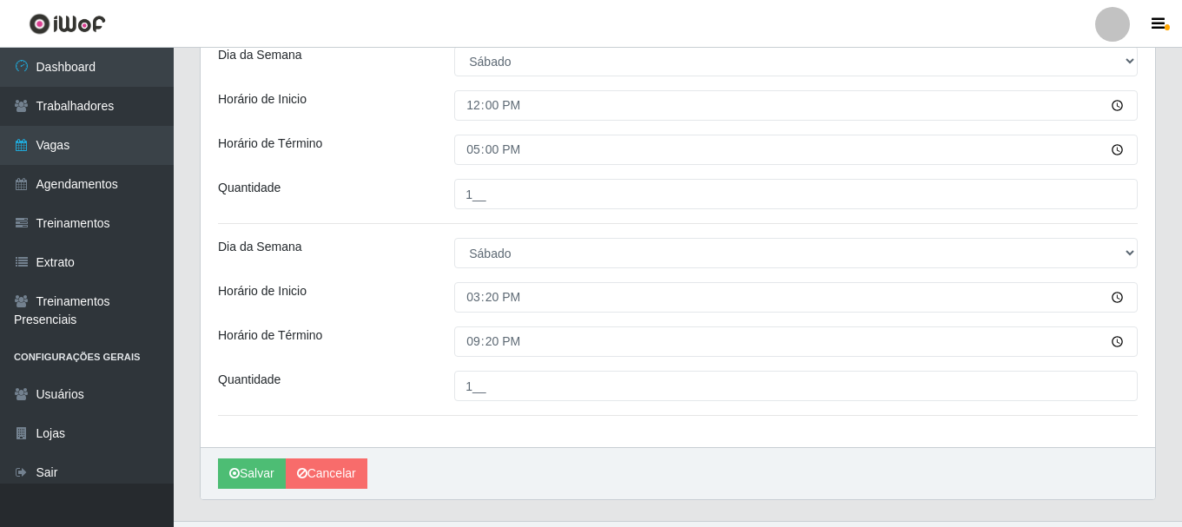
scroll to position [823, 0]
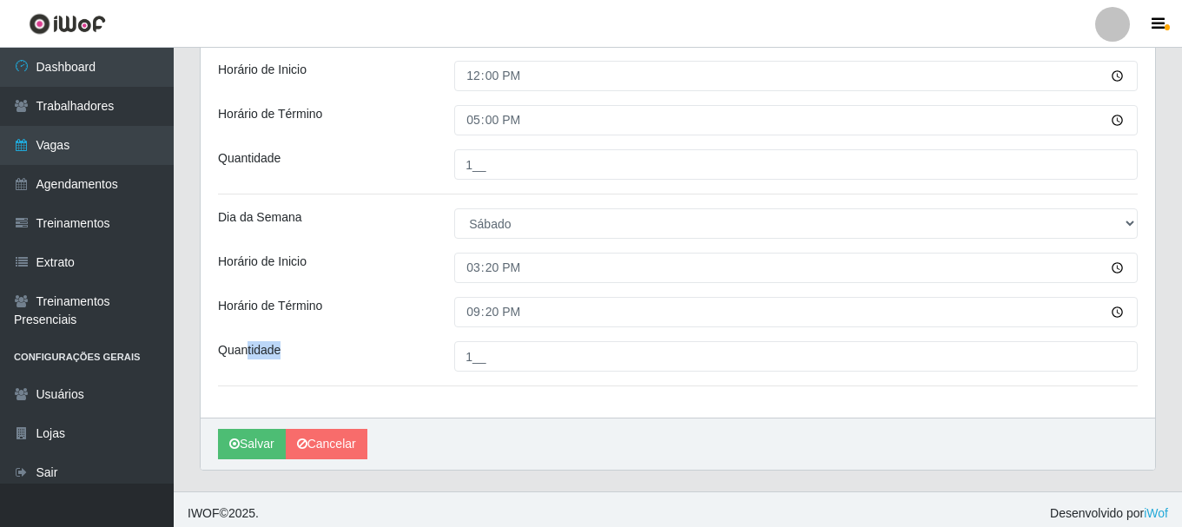
drag, startPoint x: 283, startPoint y: 346, endPoint x: 244, endPoint y: 347, distance: 39.1
click at [244, 347] on div "Quantidade" at bounding box center [323, 356] width 236 height 30
click at [317, 344] on div "Quantidade" at bounding box center [323, 356] width 236 height 30
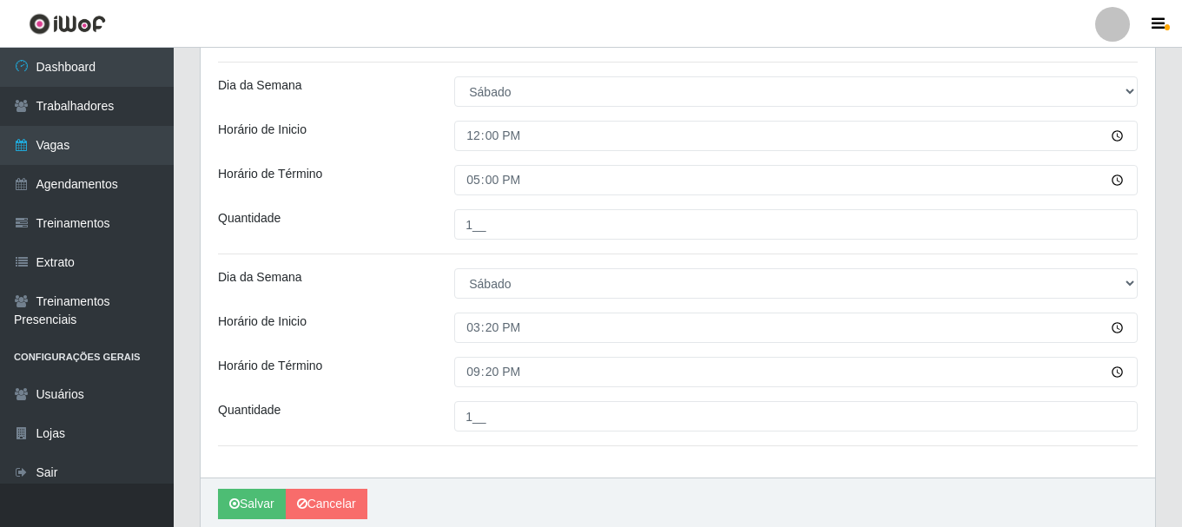
scroll to position [831, 0]
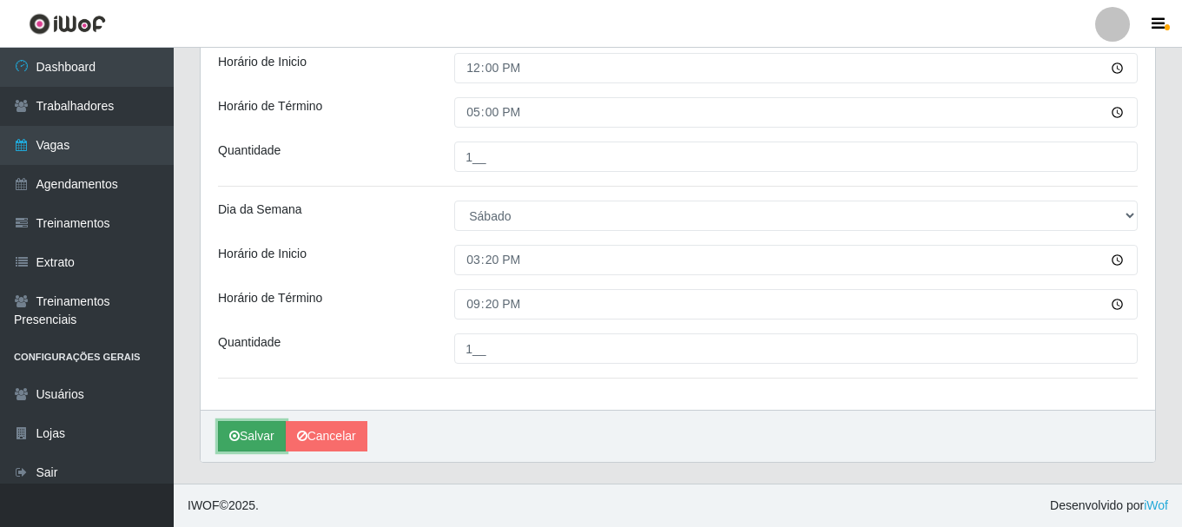
click at [254, 431] on button "Salvar" at bounding box center [252, 436] width 68 height 30
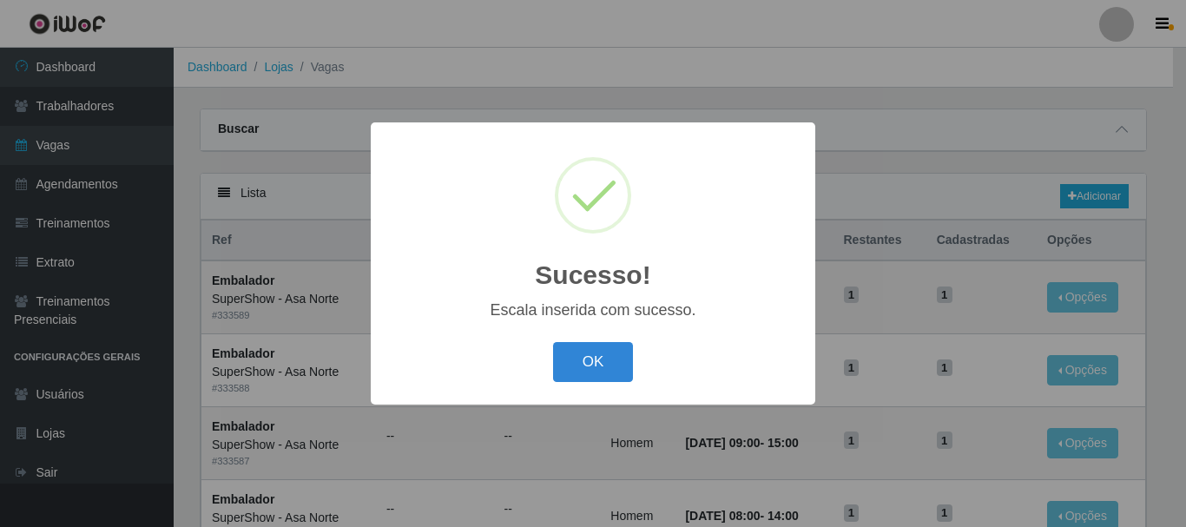
click at [553, 342] on button "OK" at bounding box center [593, 362] width 81 height 41
